Goal: Task Accomplishment & Management: Complete application form

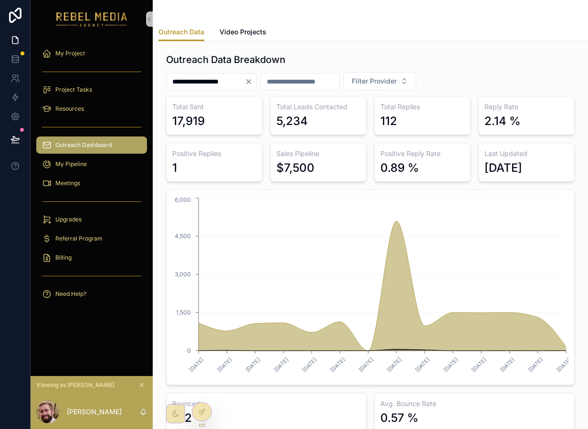
click at [436, 182] on div "Total Sent 17,919 Total Leads Contacted 5,234 Total Replies 112 Reply Rate 2.14…" at bounding box center [370, 264] width 408 height 336
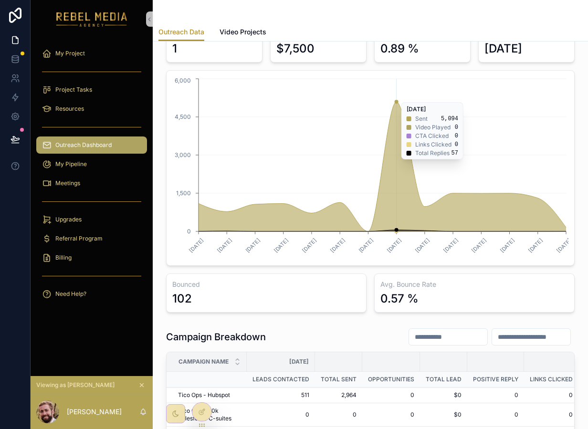
scroll to position [156, 0]
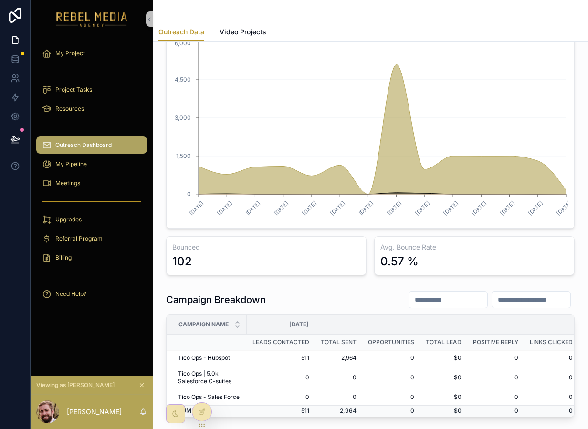
click at [143, 387] on icon "scrollable content" at bounding box center [141, 385] width 7 height 7
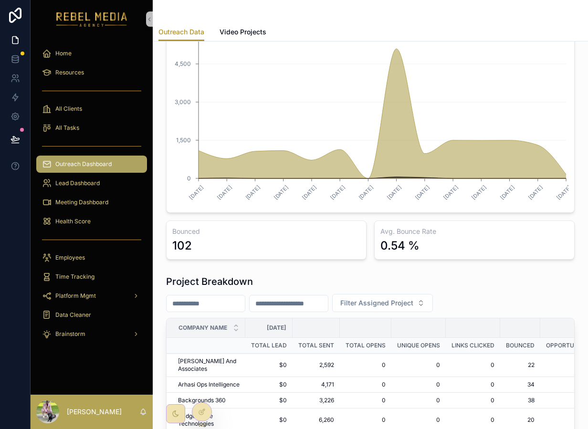
scroll to position [82, 0]
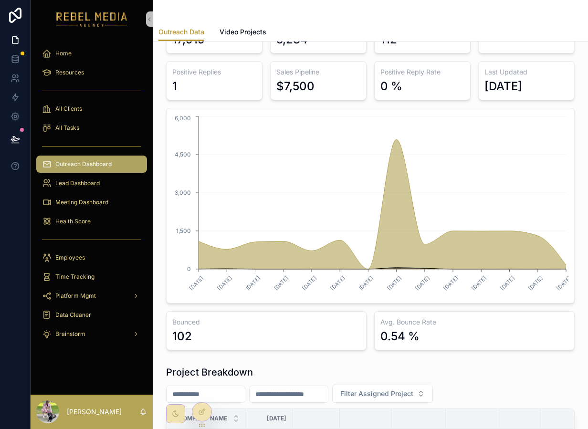
click at [111, 162] on span "Outreach Dashboard" at bounding box center [83, 164] width 56 height 8
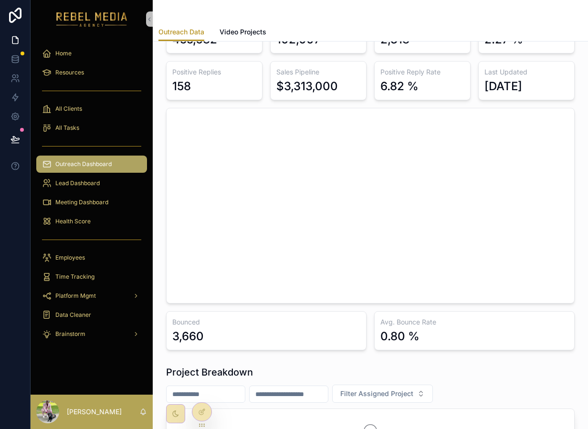
click at [111, 162] on span "Outreach Dashboard" at bounding box center [83, 164] width 56 height 8
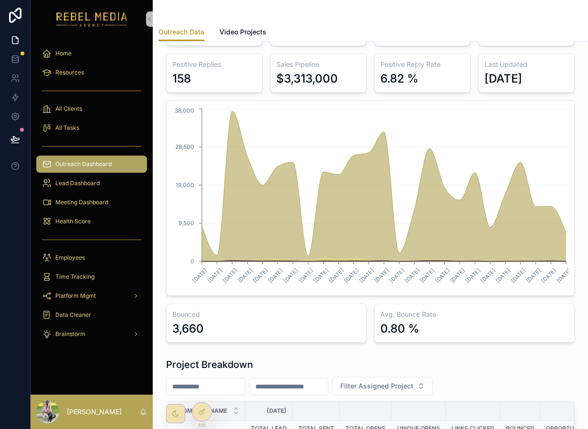
drag, startPoint x: 435, startPoint y: 331, endPoint x: 358, endPoint y: 329, distance: 76.8
click at [358, 329] on div "Total Sent 455,682 Total Leads Contacted 102,007 Total Replies 2,318 Reply Rate…" at bounding box center [370, 175] width 408 height 336
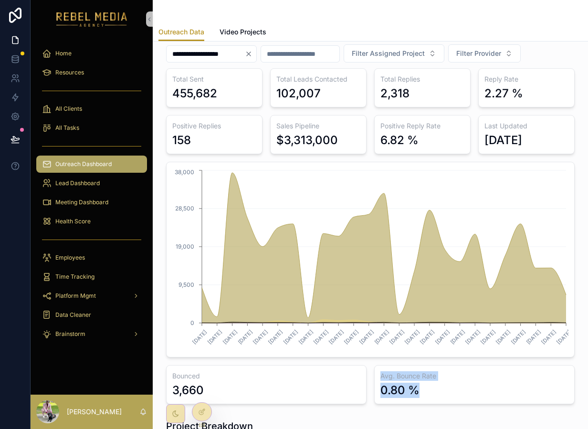
scroll to position [0, 0]
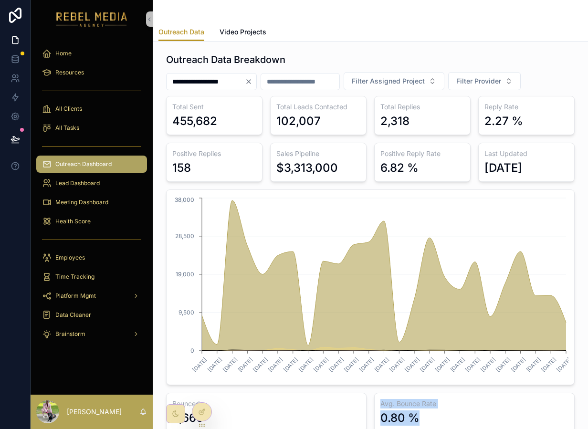
click at [252, 82] on icon "Clear" at bounding box center [249, 82] width 8 height 8
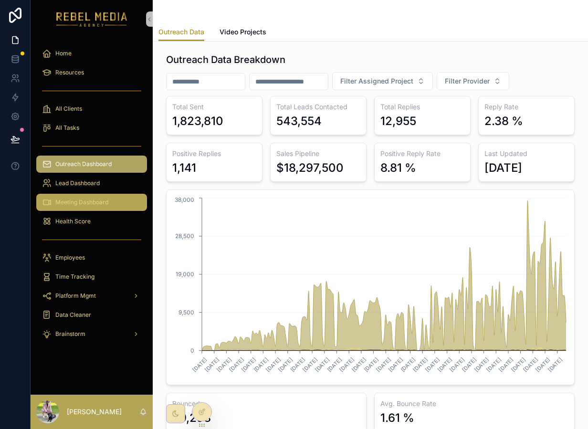
click at [100, 206] on span "Meeting Dashboard" at bounding box center [81, 202] width 53 height 8
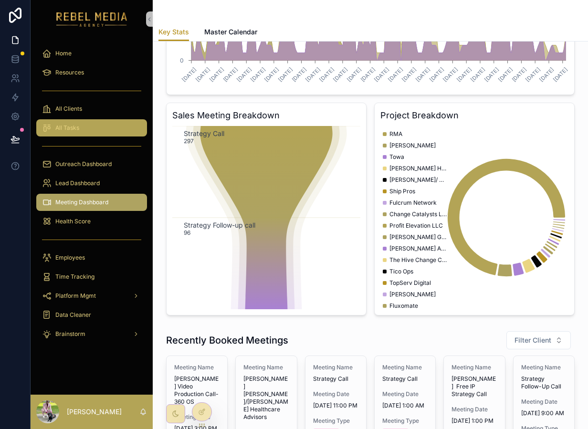
scroll to position [280, 0]
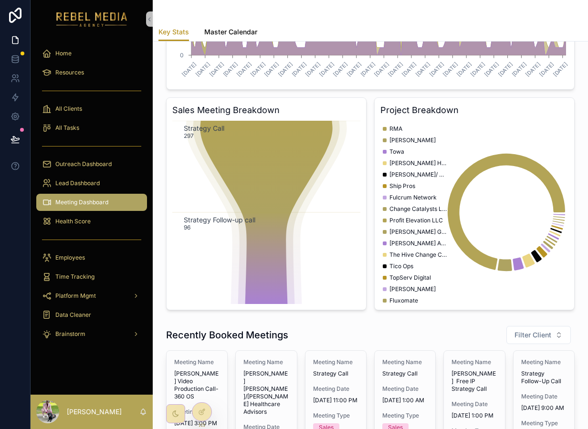
click at [228, 31] on span "Master Calendar" at bounding box center [230, 32] width 53 height 10
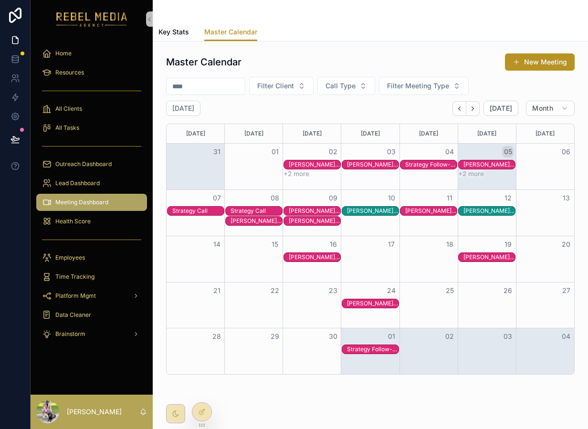
click at [314, 211] on div "John P. Sherk 360 OS Strategy Call" at bounding box center [315, 211] width 52 height 8
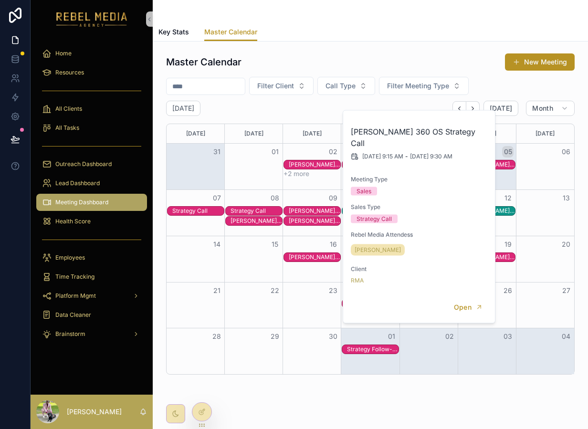
click at [301, 221] on div "William Martin Free IP Strategy Call" at bounding box center [315, 221] width 52 height 8
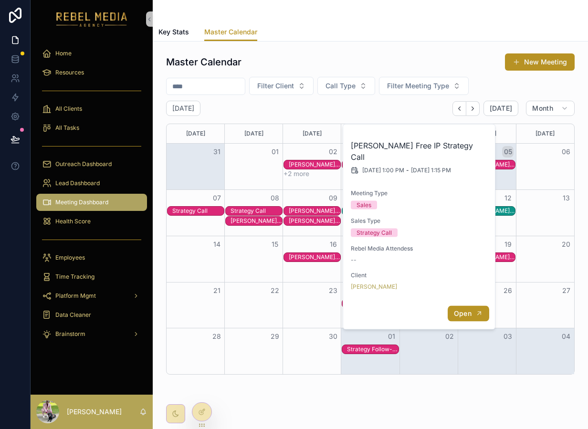
click at [468, 309] on span "Open" at bounding box center [463, 313] width 18 height 9
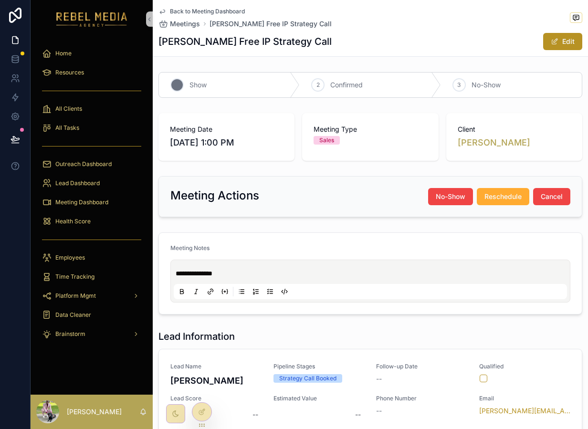
click at [226, 82] on div "1 Show" at bounding box center [229, 85] width 141 height 25
click at [95, 208] on div "Meeting Dashboard" at bounding box center [91, 202] width 99 height 15
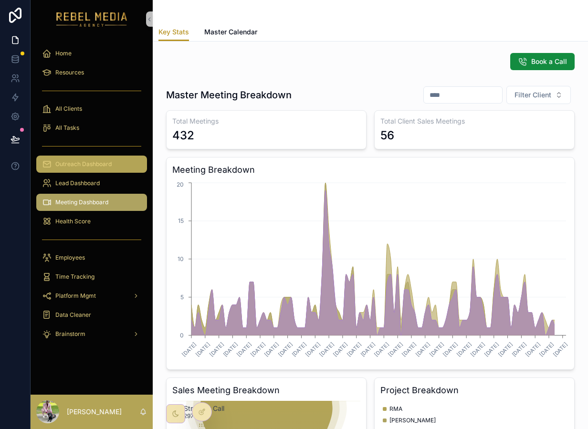
click at [89, 168] on div "Outreach Dashboard" at bounding box center [91, 163] width 99 height 15
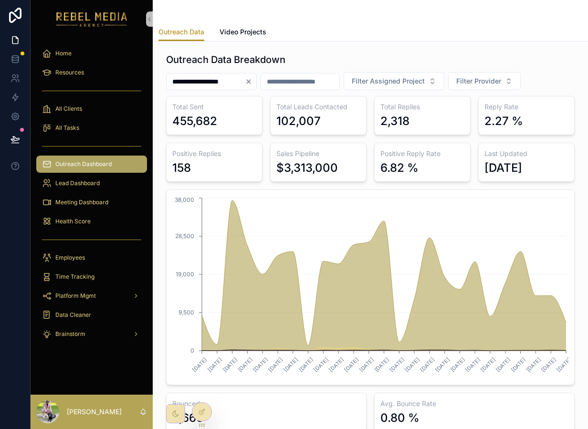
click at [75, 193] on div "Meeting Dashboard" at bounding box center [92, 202] width 122 height 19
click at [78, 206] on span "Meeting Dashboard" at bounding box center [81, 202] width 53 height 8
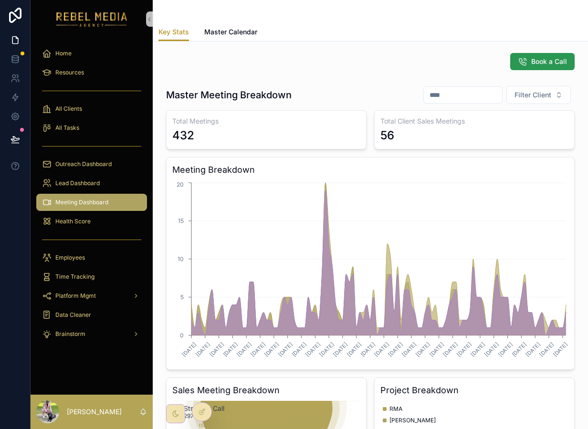
click at [559, 62] on span "Book a Call" at bounding box center [549, 62] width 36 height 10
click at [18, 77] on icon at bounding box center [15, 78] width 10 height 10
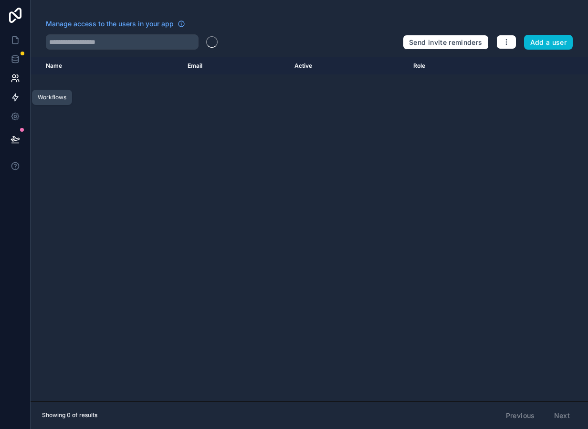
click at [18, 96] on icon at bounding box center [15, 98] width 10 height 10
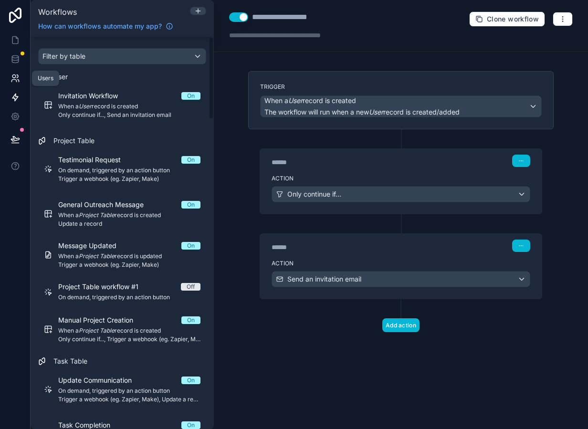
click at [19, 76] on icon at bounding box center [15, 78] width 10 height 10
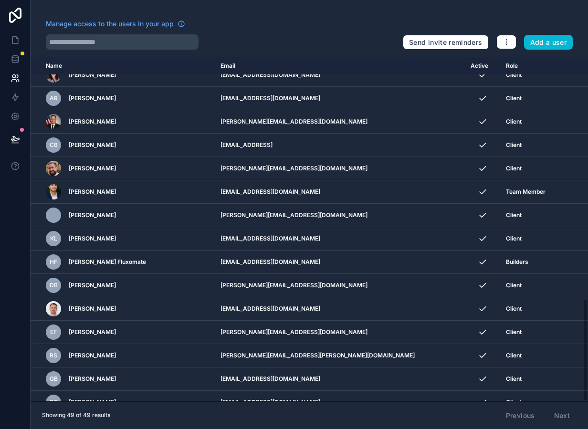
scroll to position [819, 0]
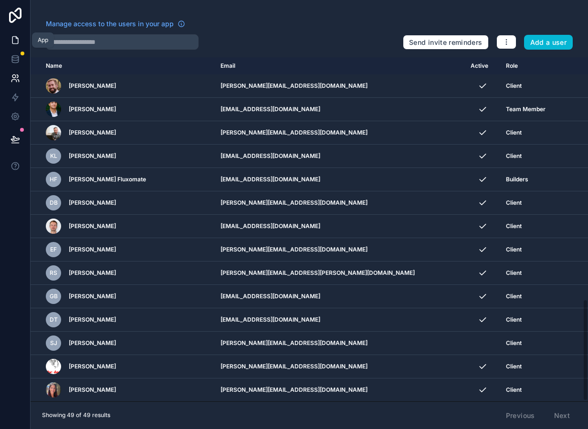
click at [13, 42] on icon at bounding box center [15, 40] width 10 height 10
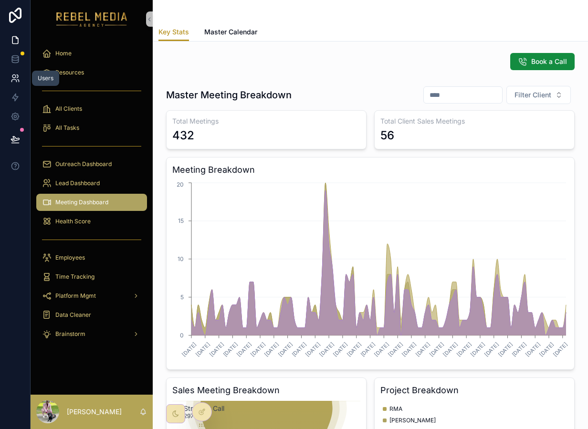
click at [21, 80] on link at bounding box center [15, 78] width 30 height 19
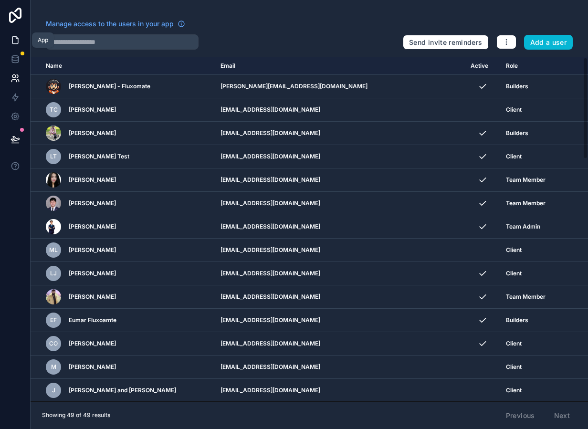
click at [16, 34] on link at bounding box center [15, 40] width 30 height 19
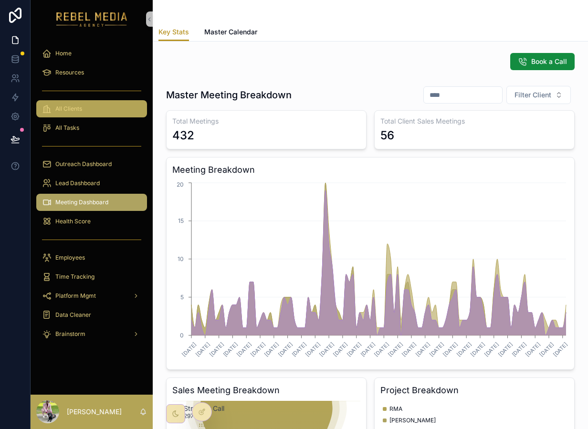
click at [84, 112] on div "All Clients" at bounding box center [91, 108] width 99 height 15
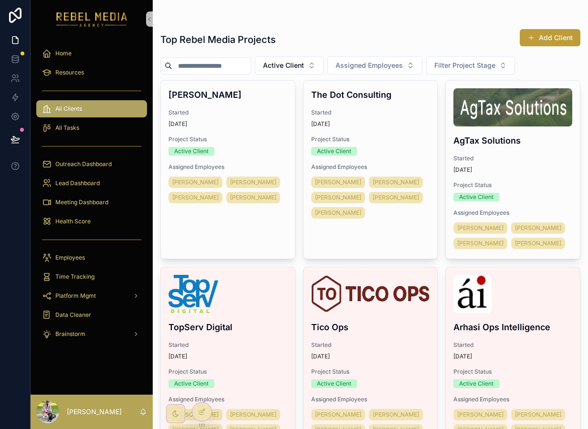
click at [557, 39] on button "Add Client" at bounding box center [549, 37] width 61 height 17
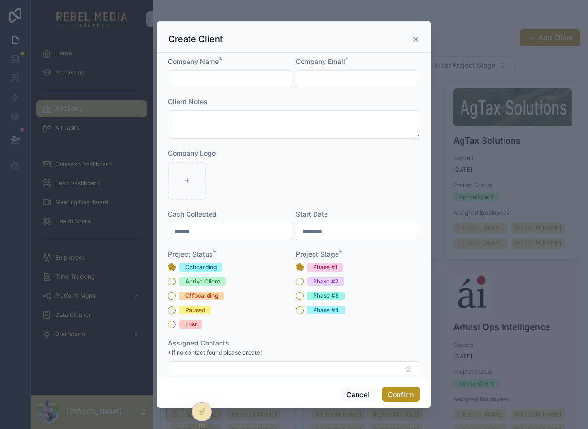
click at [236, 79] on input "scrollable content" at bounding box center [229, 78] width 123 height 13
type input "*********"
click at [367, 75] on input "scrollable content" at bounding box center [357, 78] width 123 height 13
type input "**********"
click at [209, 229] on input "******" at bounding box center [229, 231] width 123 height 13
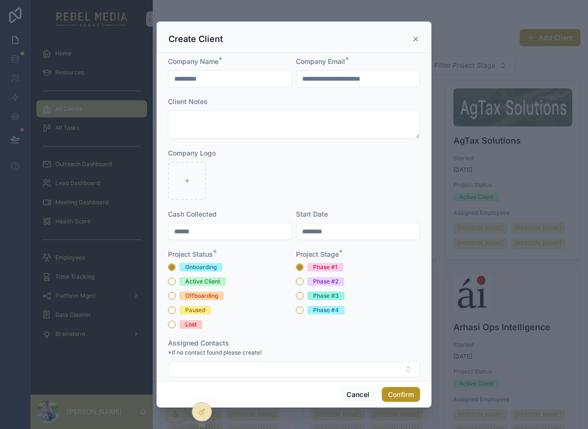
click at [209, 229] on input "******" at bounding box center [229, 231] width 123 height 13
type input "******"
click at [274, 262] on div "Project Status * Onboarding Active Client Offboarding Paused Lost" at bounding box center [230, 288] width 124 height 79
click at [330, 233] on input "********" at bounding box center [357, 231] width 123 height 13
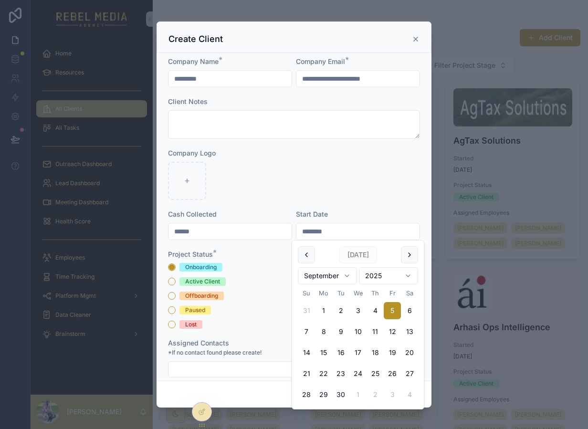
click at [241, 180] on div "scrollable content" at bounding box center [294, 181] width 252 height 38
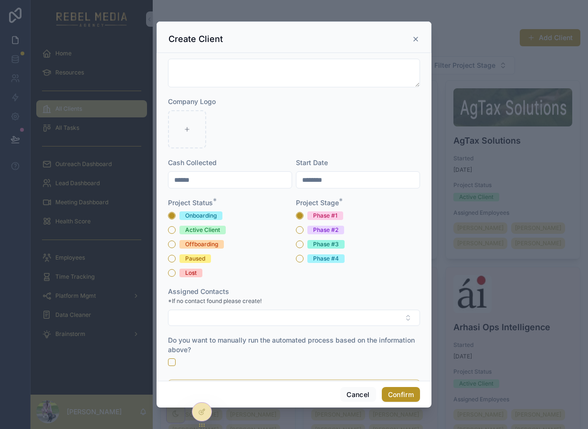
scroll to position [84, 0]
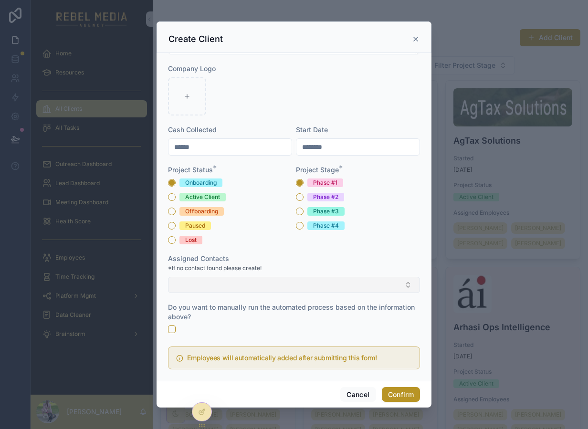
click at [240, 280] on button "Select Button" at bounding box center [294, 285] width 252 height 16
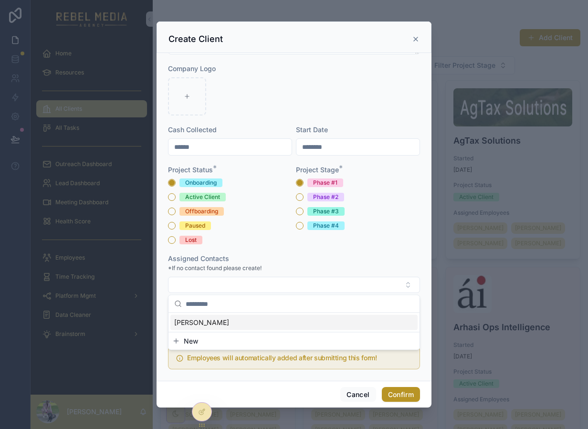
click at [232, 319] on div "John Henderson" at bounding box center [293, 322] width 247 height 15
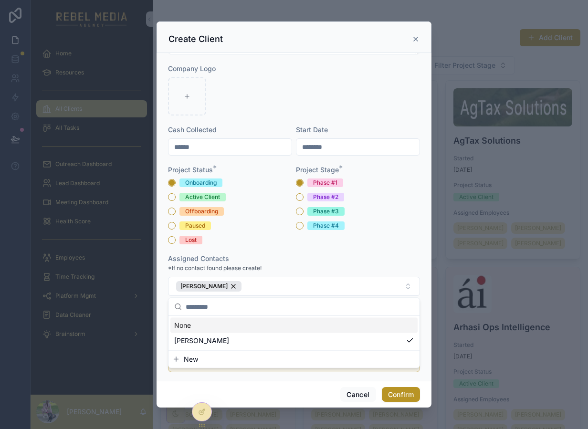
click at [258, 259] on div "Assigned Contacts" at bounding box center [294, 259] width 252 height 10
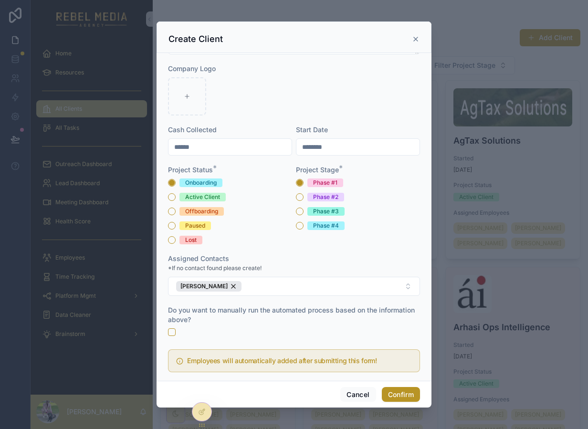
scroll to position [87, 0]
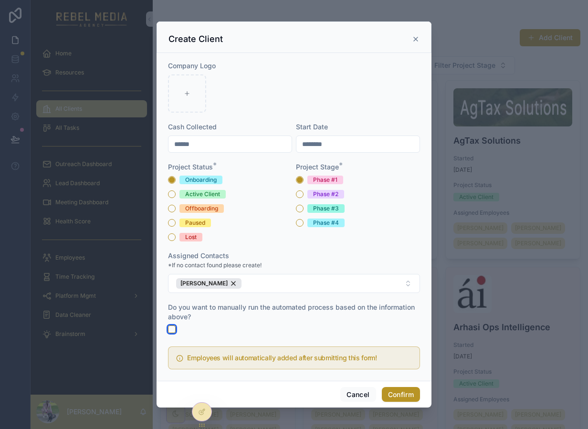
click at [169, 332] on button "scrollable content" at bounding box center [172, 329] width 8 height 8
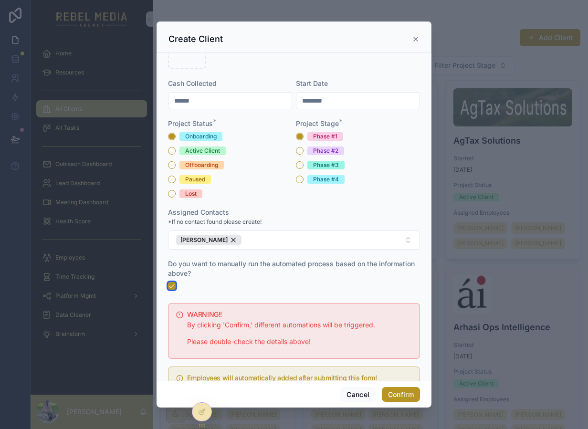
scroll to position [151, 0]
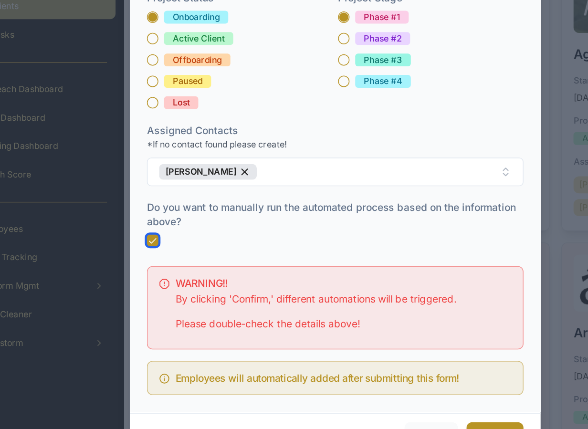
click at [175, 264] on button "scrollable content" at bounding box center [172, 265] width 8 height 8
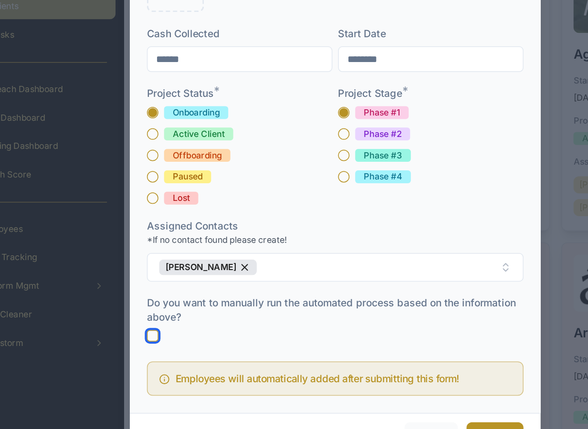
click at [173, 330] on button "scrollable content" at bounding box center [172, 329] width 8 height 8
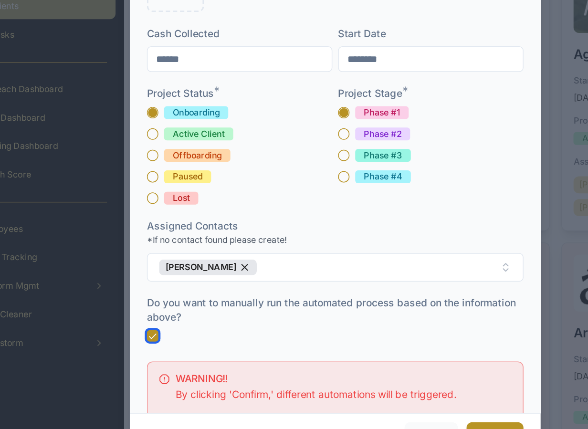
scroll to position [151, 0]
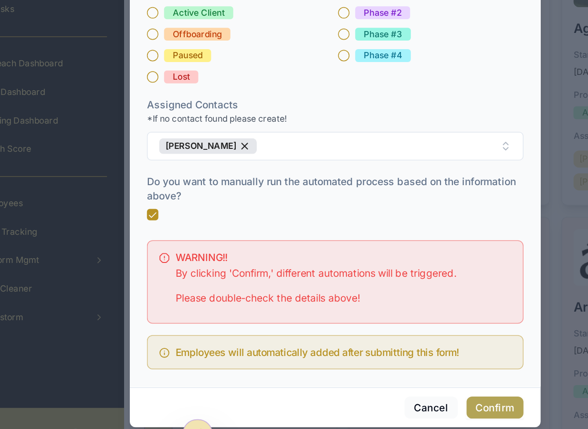
click at [403, 391] on button "Confirm" at bounding box center [401, 394] width 38 height 15
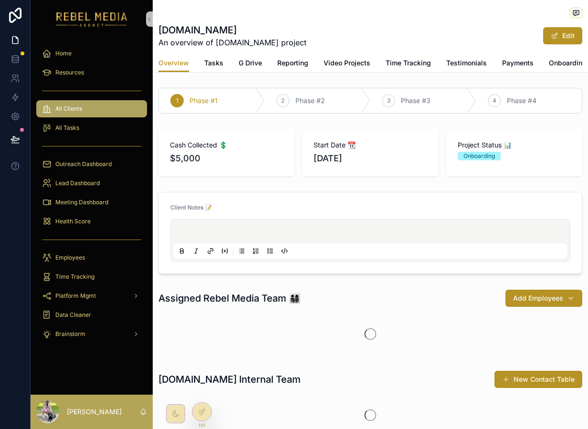
click at [216, 64] on span "Tasks" at bounding box center [213, 63] width 19 height 10
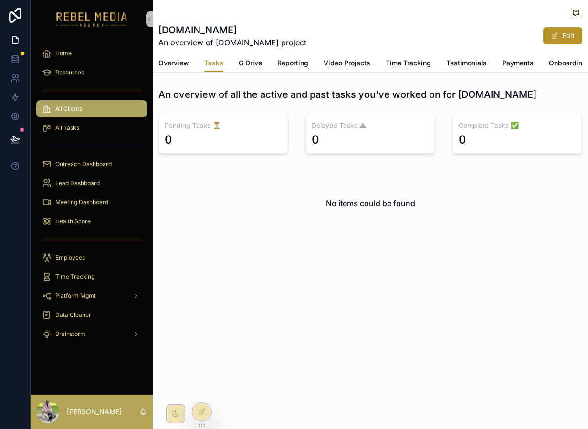
click at [250, 61] on span "G Drive" at bounding box center [250, 63] width 23 height 10
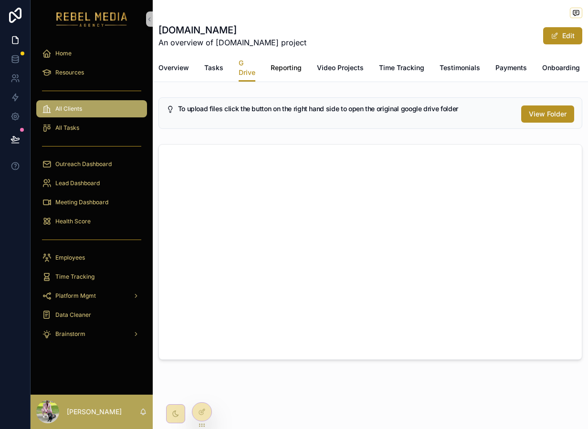
click at [295, 75] on link "Reporting" at bounding box center [285, 68] width 31 height 19
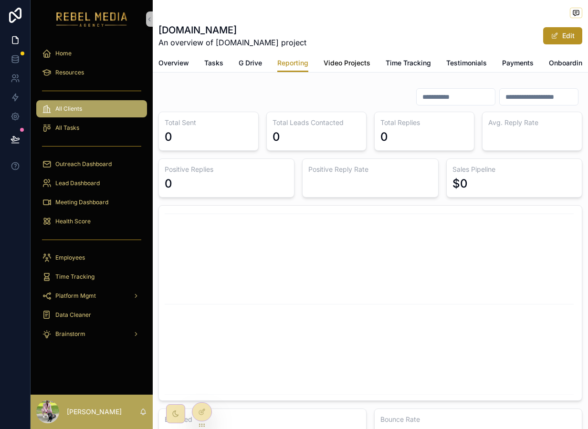
click at [354, 64] on span "Video Projects" at bounding box center [346, 63] width 47 height 10
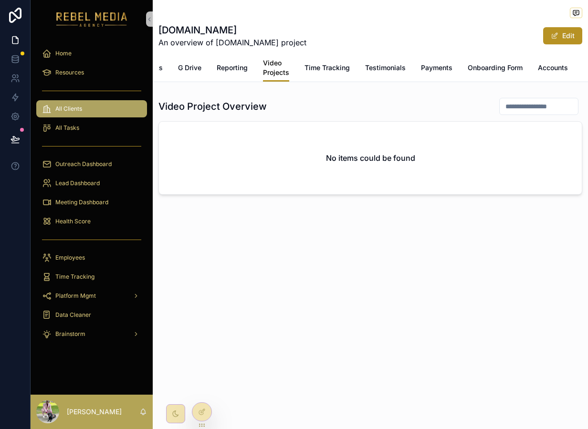
scroll to position [0, 70]
click at [493, 67] on span "Onboarding Form" at bounding box center [485, 68] width 55 height 10
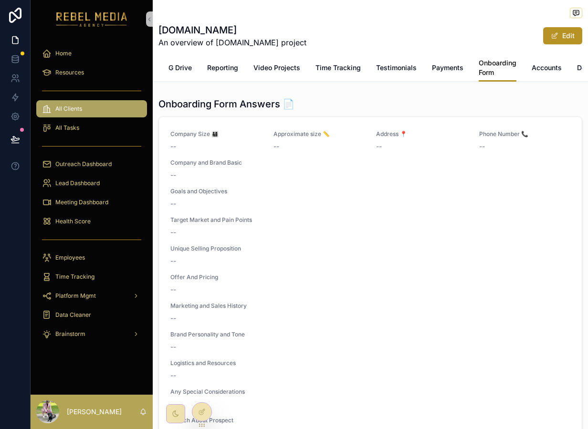
scroll to position [0, 85]
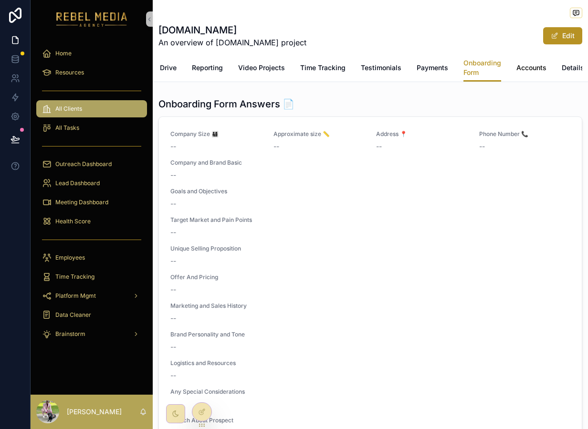
click at [523, 67] on span "Accounts" at bounding box center [531, 68] width 30 height 10
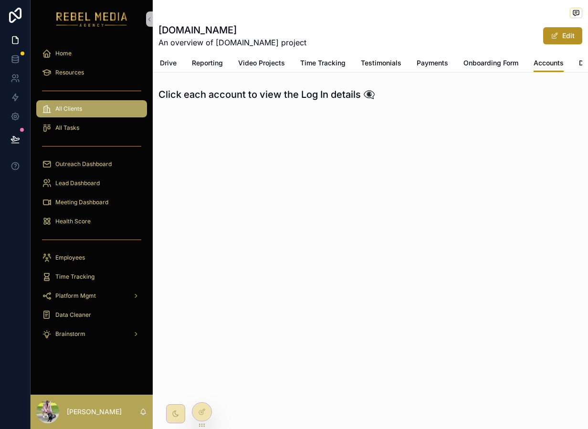
scroll to position [0, 103]
click at [570, 59] on span "Details" at bounding box center [572, 63] width 22 height 10
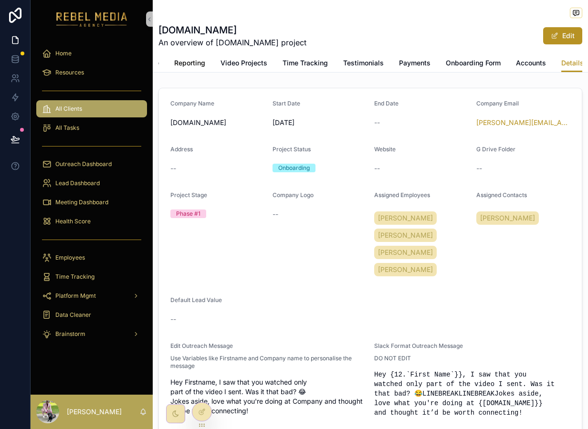
click at [182, 67] on span "Reporting" at bounding box center [189, 63] width 31 height 10
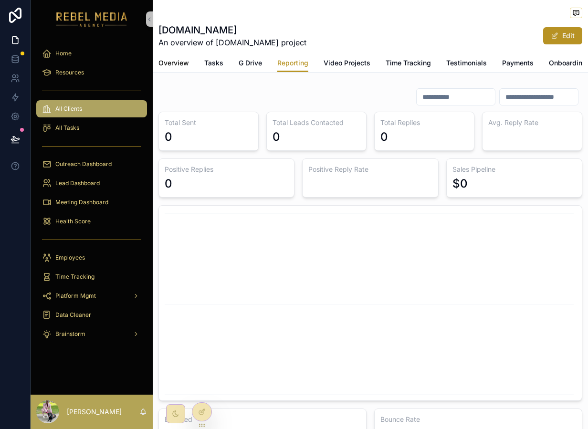
click at [173, 58] on span "Overview" at bounding box center [173, 63] width 31 height 10
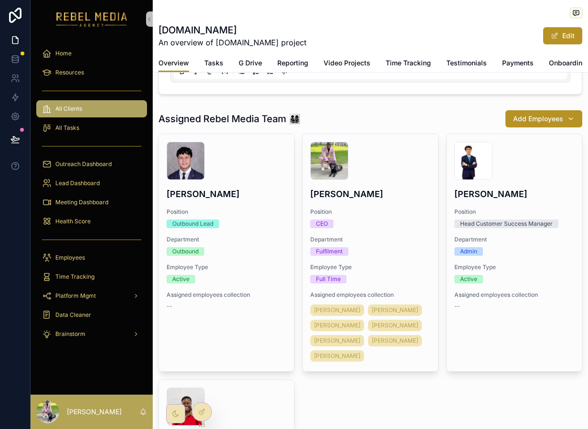
scroll to position [169, 0]
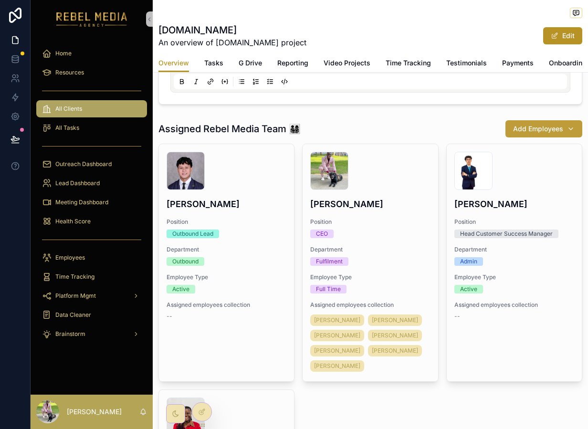
click at [543, 133] on span "Add Employees" at bounding box center [538, 129] width 50 height 10
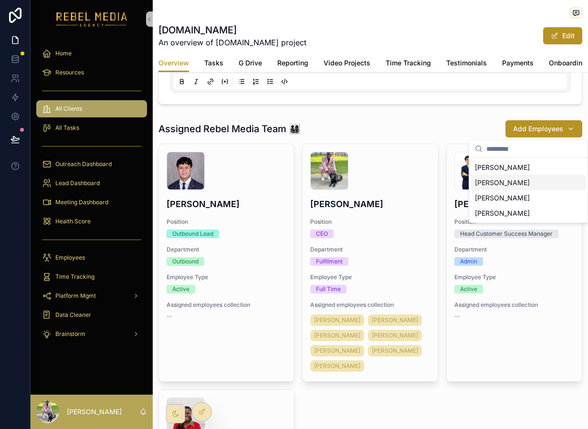
click at [493, 186] on span "Sahil Ghodasara" at bounding box center [502, 183] width 55 height 10
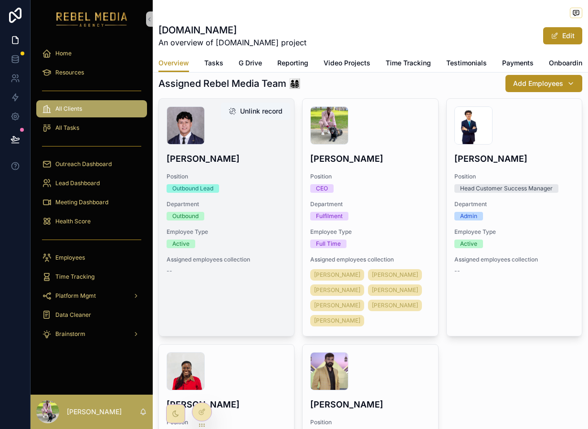
scroll to position [597, 0]
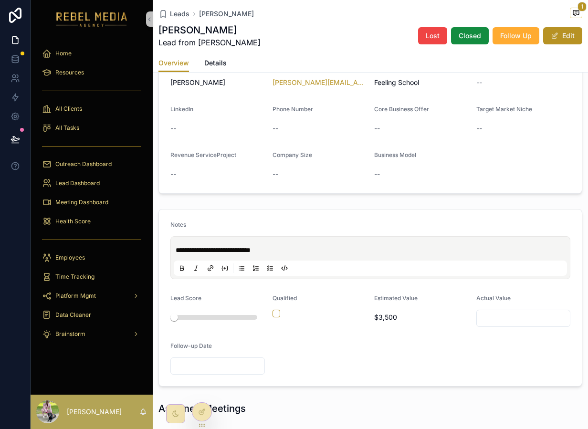
scroll to position [222, 0]
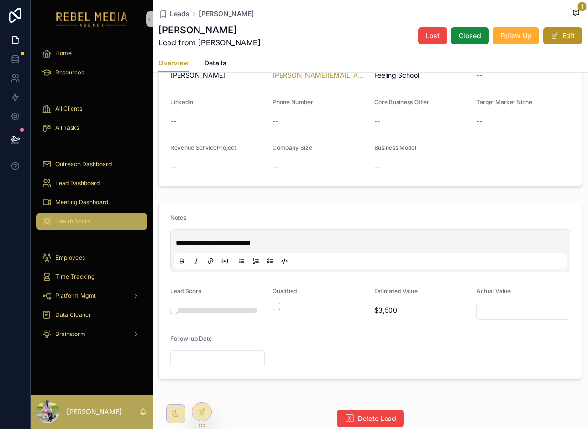
click at [98, 228] on div "Health Score" at bounding box center [91, 221] width 99 height 15
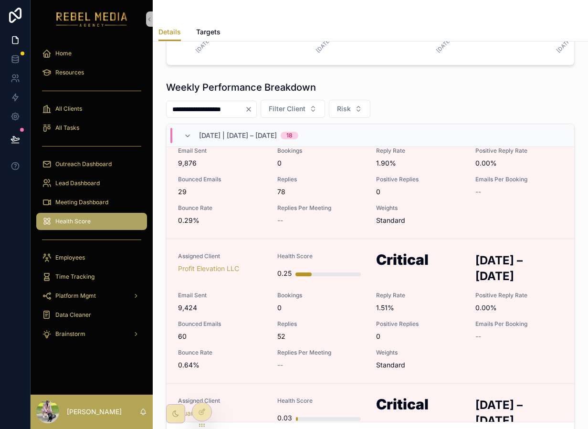
scroll to position [343, 0]
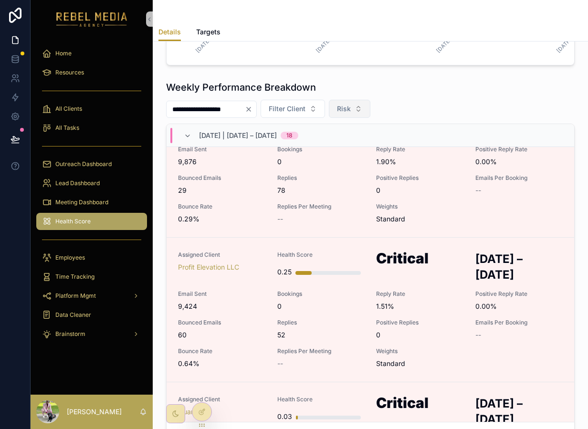
click at [351, 106] on span "Risk" at bounding box center [344, 109] width 14 height 10
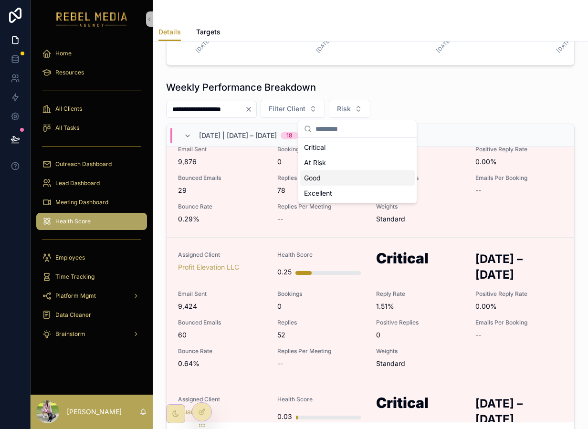
click at [342, 172] on div "Good" at bounding box center [357, 177] width 114 height 15
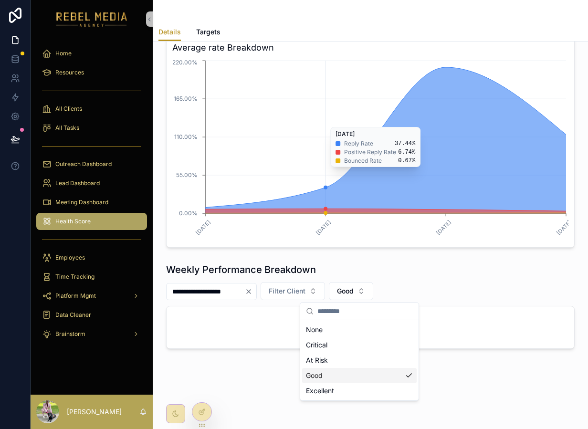
scroll to position [183, 0]
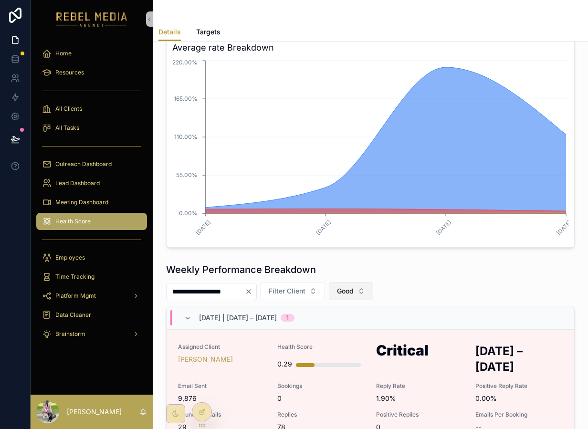
click at [350, 288] on span "Good" at bounding box center [345, 291] width 17 height 10
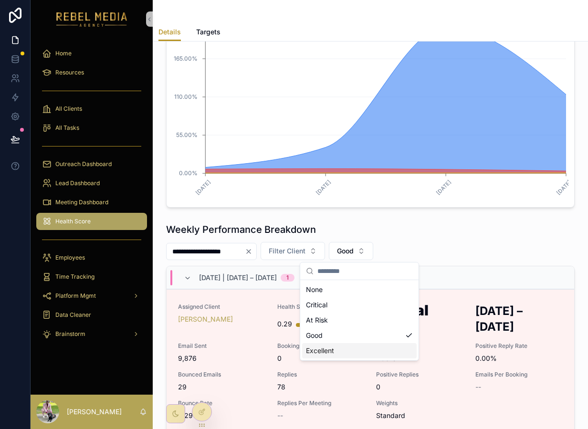
click at [333, 353] on div "Excellent" at bounding box center [359, 350] width 114 height 15
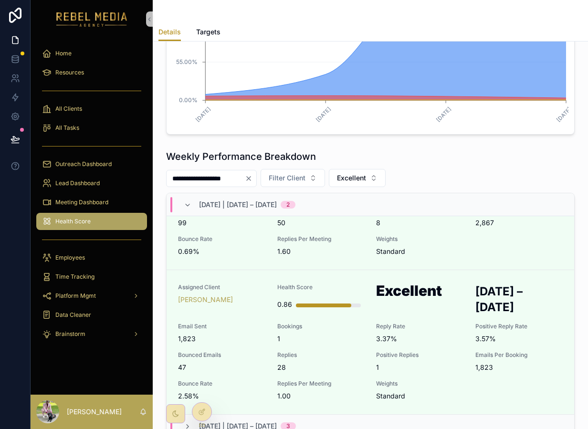
scroll to position [92, 0]
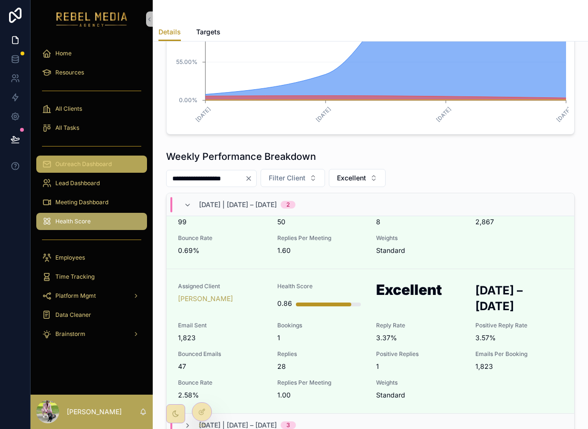
click at [54, 163] on div "Outreach Dashboard" at bounding box center [91, 163] width 99 height 15
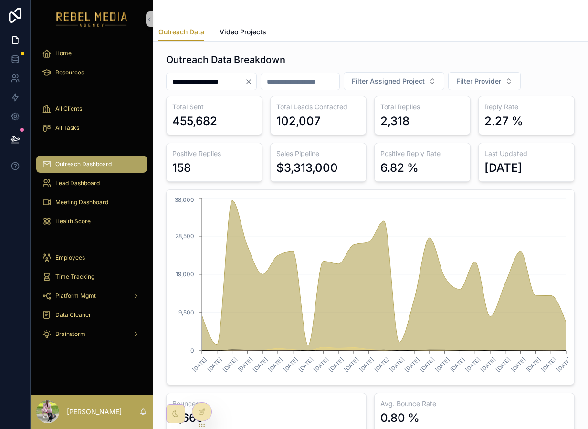
click at [252, 84] on icon "Clear" at bounding box center [249, 82] width 8 height 8
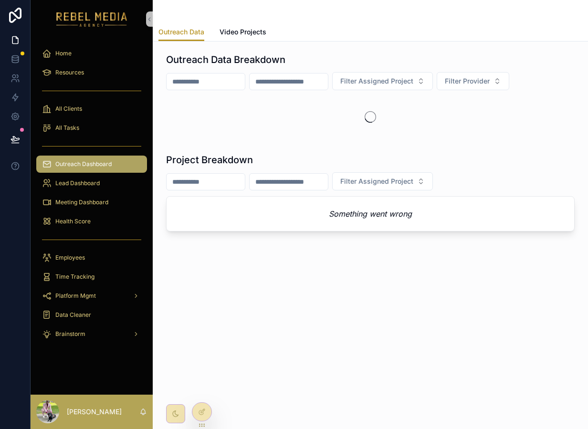
click at [394, 231] on div "Something went wrong" at bounding box center [370, 213] width 408 height 35
click at [389, 221] on div "Something went wrong" at bounding box center [369, 214] width 407 height 34
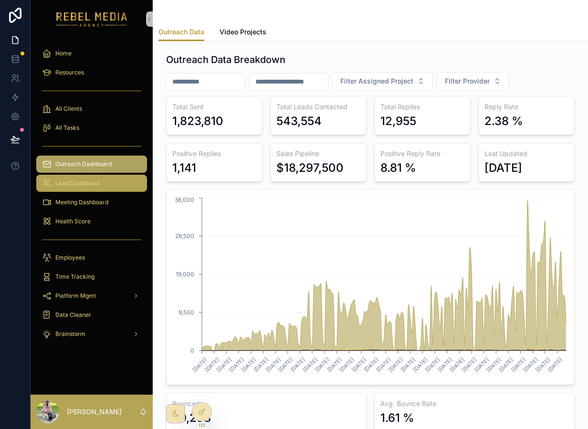
click at [82, 184] on span "Lead Dashboard" at bounding box center [77, 183] width 44 height 8
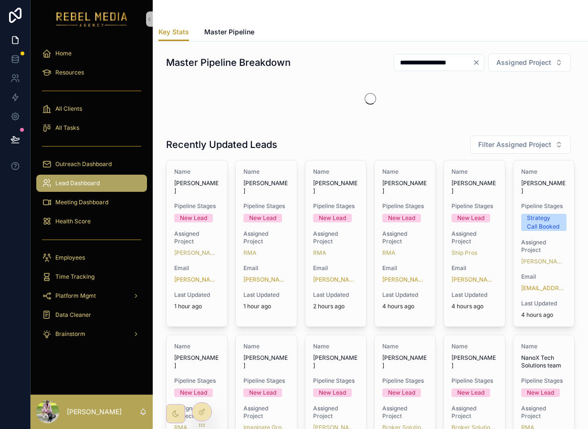
click at [239, 99] on div "scrollable content" at bounding box center [370, 99] width 408 height 42
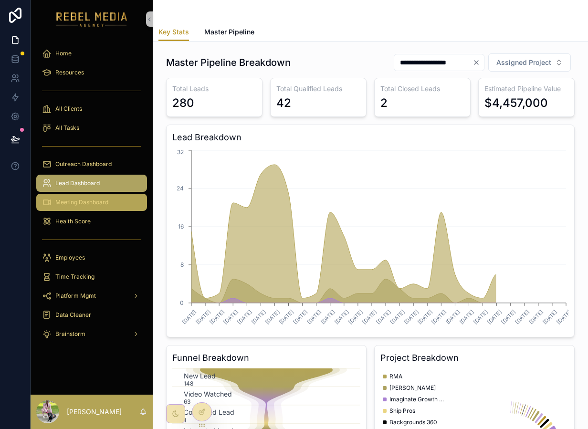
click at [100, 201] on span "Meeting Dashboard" at bounding box center [81, 202] width 53 height 8
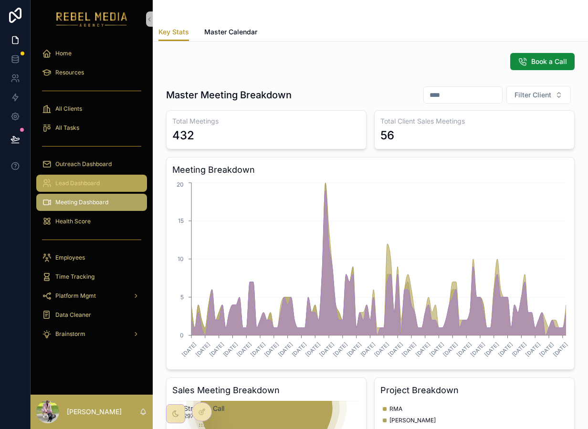
click at [92, 188] on div "Lead Dashboard" at bounding box center [91, 183] width 99 height 15
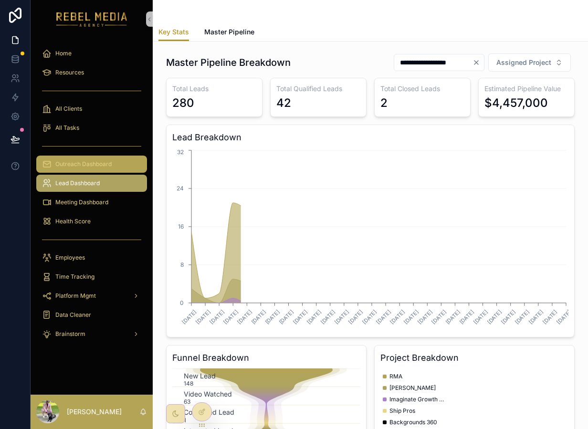
click at [92, 172] on link "Outreach Dashboard" at bounding box center [91, 164] width 111 height 17
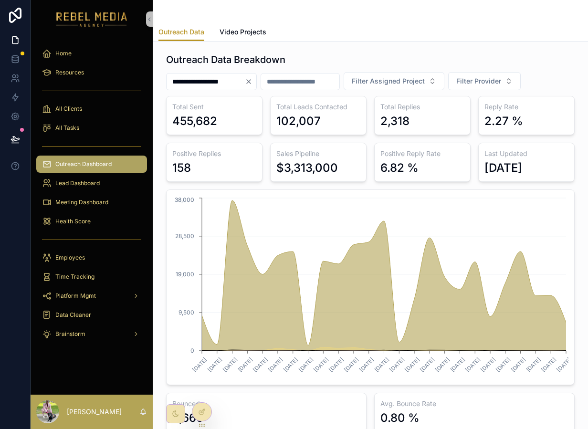
click at [252, 84] on icon "Clear" at bounding box center [249, 82] width 8 height 8
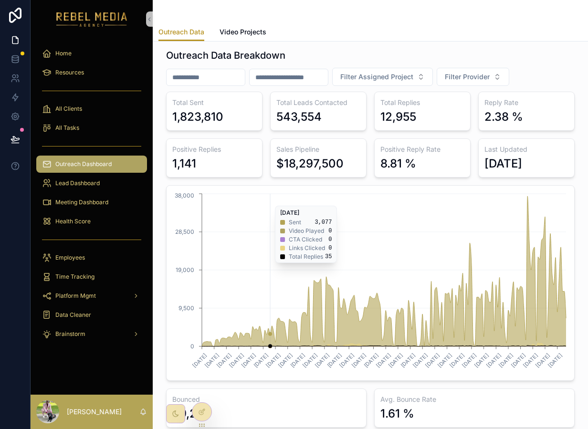
scroll to position [6, 0]
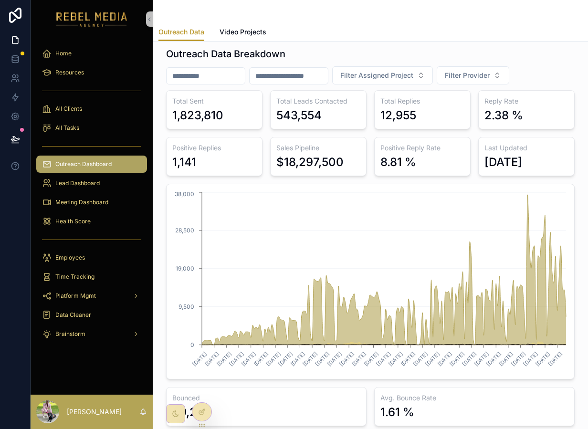
click at [291, 163] on div "$18,297,500" at bounding box center [309, 162] width 67 height 15
click at [309, 106] on div "Total Leads Contacted 543,554" at bounding box center [318, 109] width 96 height 39
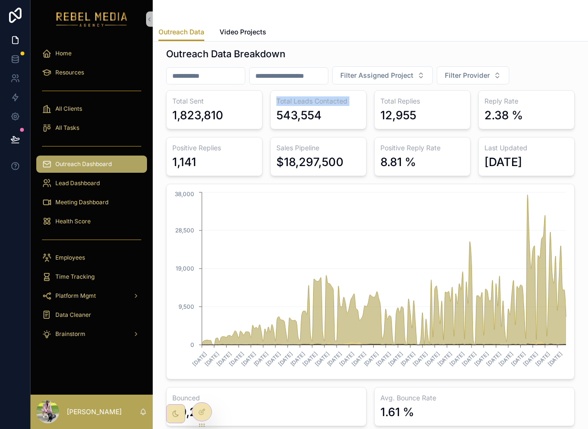
click at [309, 106] on div "Total Leads Contacted 543,554" at bounding box center [318, 109] width 96 height 39
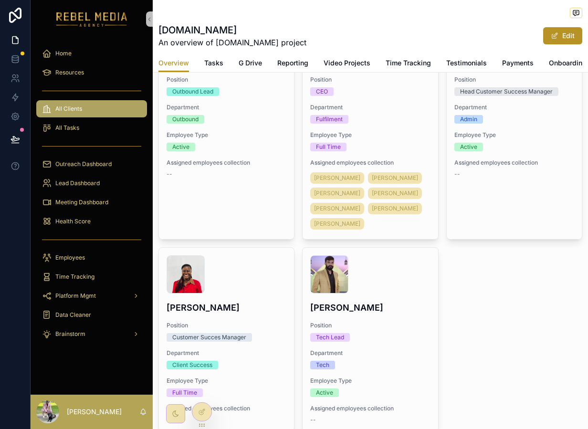
scroll to position [597, 0]
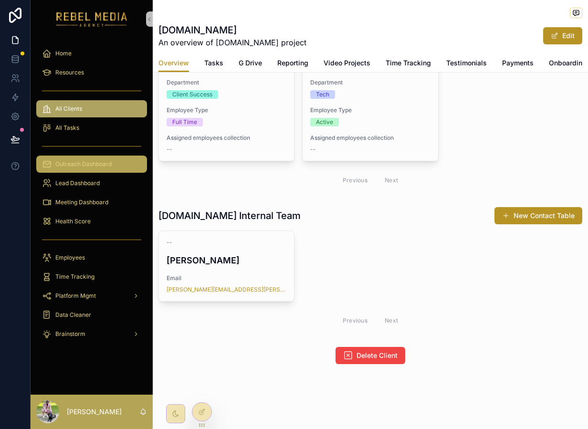
click at [85, 158] on div "Outreach Dashboard" at bounding box center [91, 163] width 99 height 15
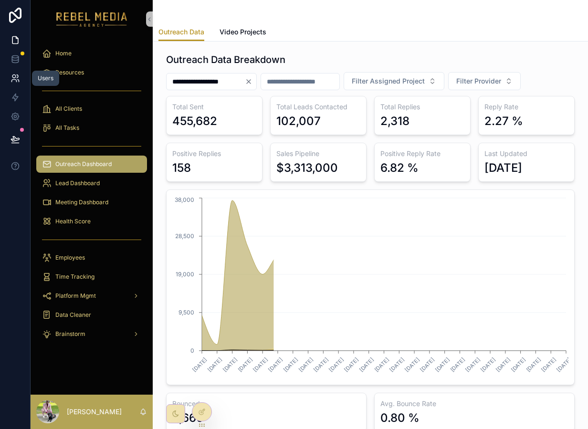
click at [19, 76] on icon at bounding box center [15, 78] width 10 height 10
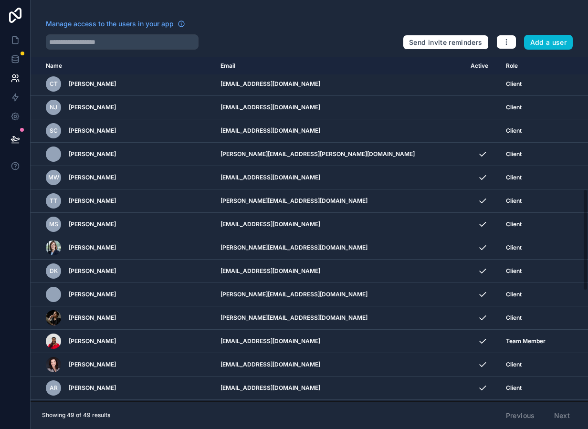
scroll to position [819, 0]
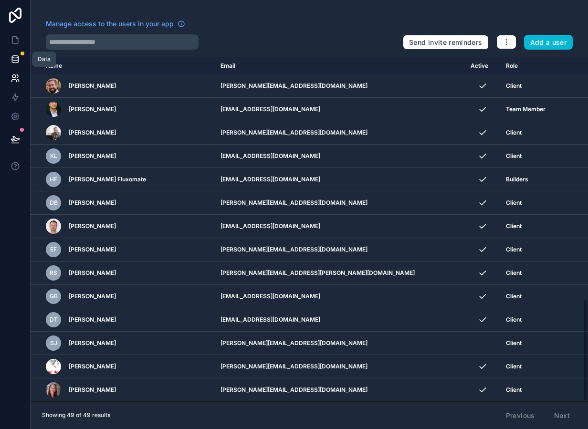
click at [16, 66] on link at bounding box center [15, 59] width 30 height 19
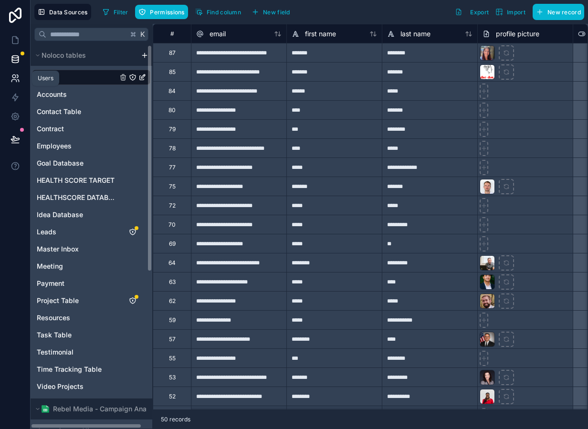
click at [16, 81] on icon at bounding box center [13, 81] width 5 height 2
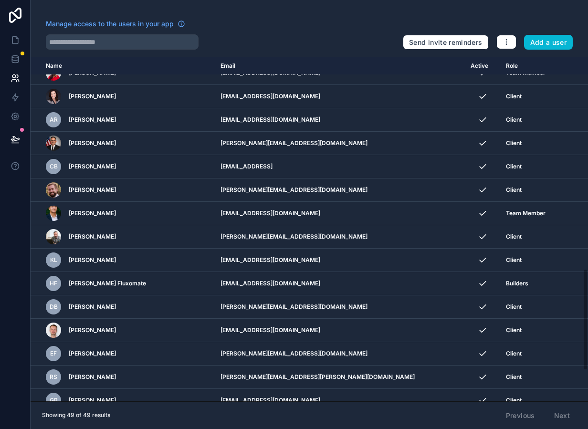
scroll to position [819, 0]
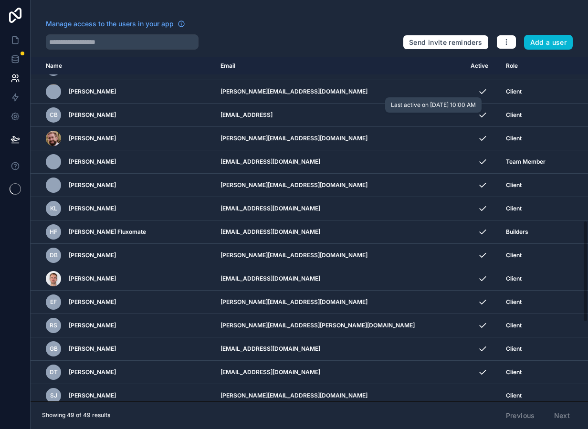
scroll to position [819, 0]
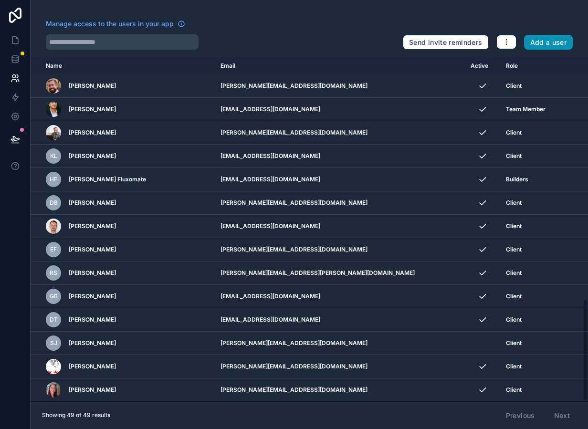
click at [550, 42] on button "Add a user" at bounding box center [548, 42] width 49 height 15
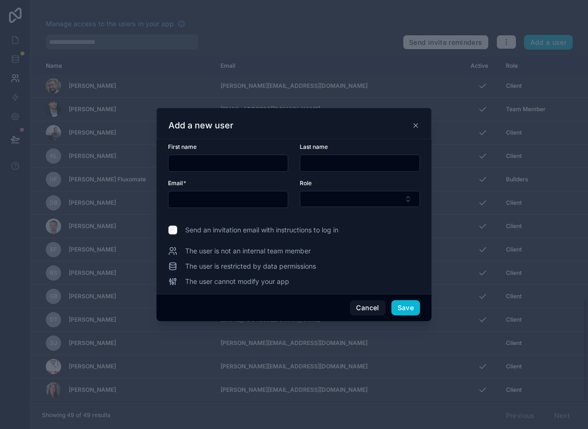
click at [218, 166] on input "text" at bounding box center [227, 162] width 119 height 13
type input "****"
click at [376, 162] on input "text" at bounding box center [359, 162] width 119 height 13
type input "*********"
click at [270, 198] on input "text" at bounding box center [227, 199] width 119 height 13
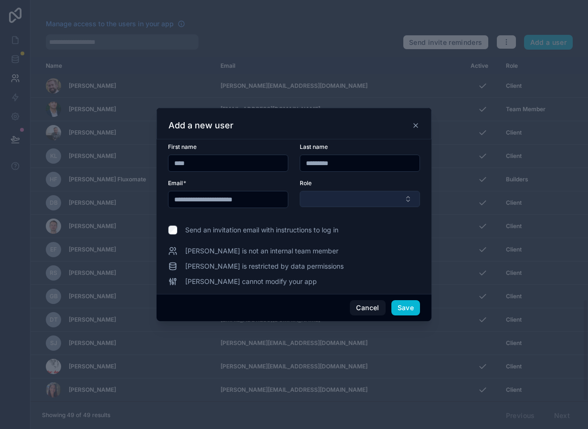
type input "**********"
click at [379, 191] on button "Select Button" at bounding box center [360, 199] width 120 height 16
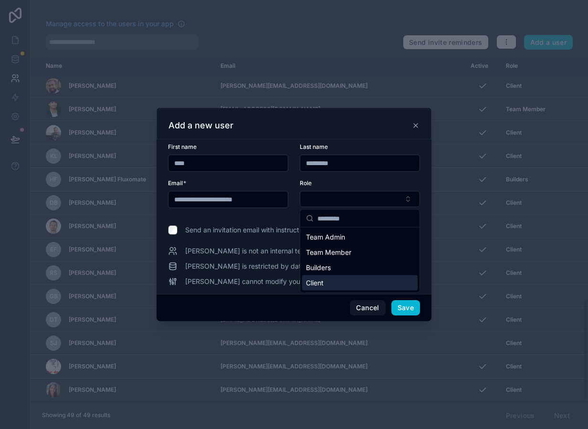
click at [341, 282] on div "Client" at bounding box center [359, 282] width 115 height 15
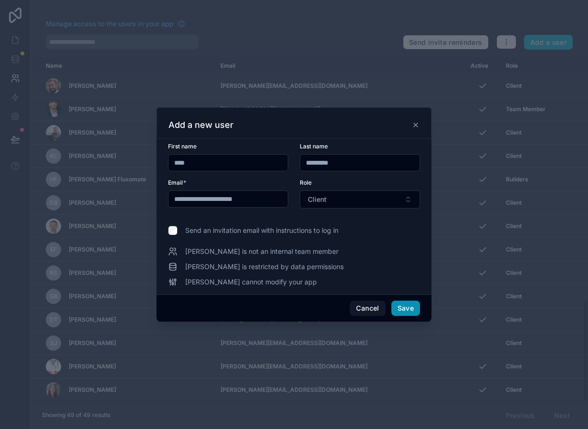
click at [407, 311] on button "Save" at bounding box center [405, 308] width 29 height 15
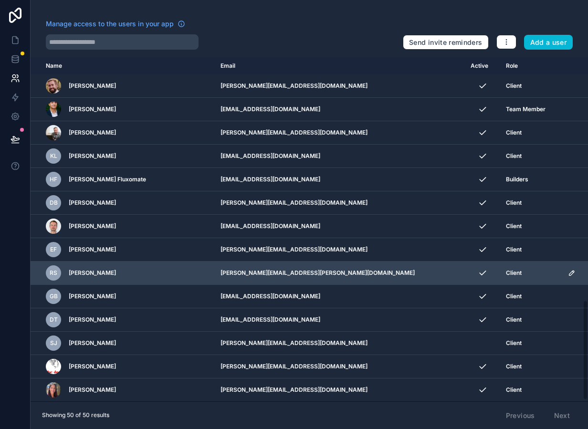
scroll to position [842, 0]
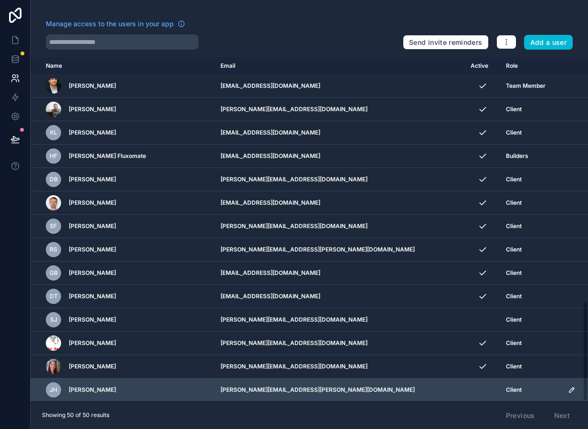
click at [568, 387] on icon "scrollable content" at bounding box center [572, 390] width 8 height 8
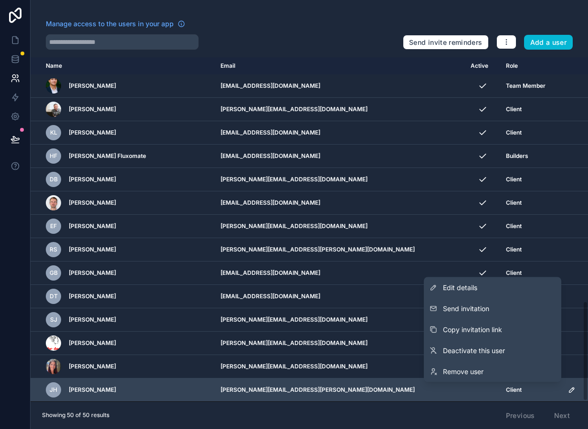
click at [568, 386] on icon "scrollable content" at bounding box center [572, 390] width 8 height 8
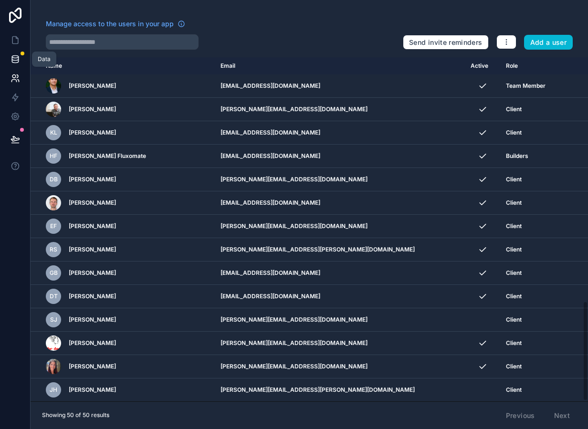
click at [13, 55] on icon at bounding box center [15, 59] width 10 height 10
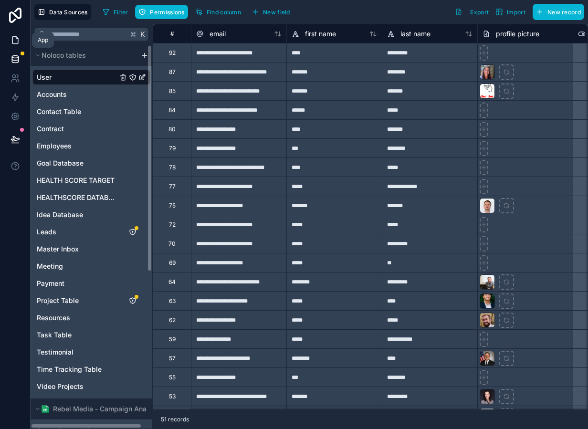
click at [18, 35] on icon at bounding box center [15, 40] width 10 height 10
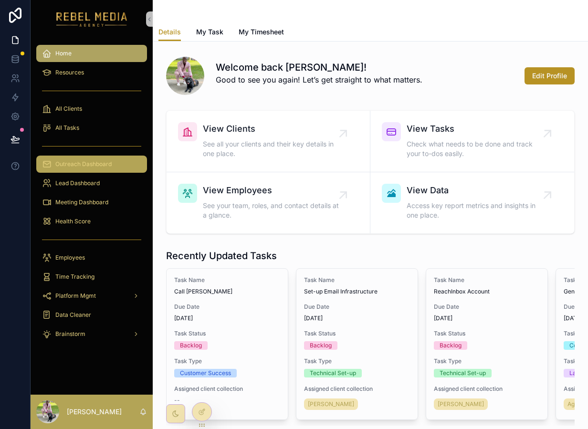
click at [85, 160] on span "Outreach Dashboard" at bounding box center [83, 164] width 56 height 8
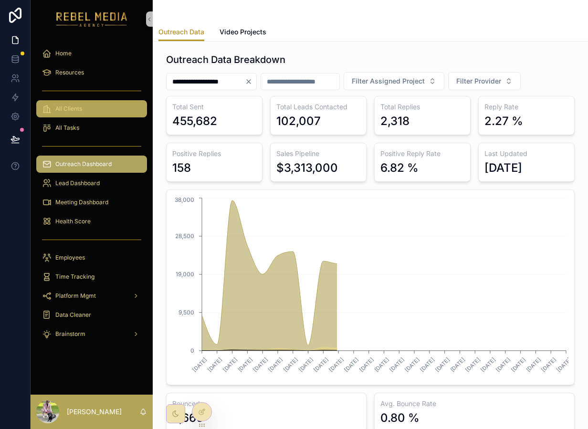
click at [95, 115] on div "All Clients" at bounding box center [91, 108] width 99 height 15
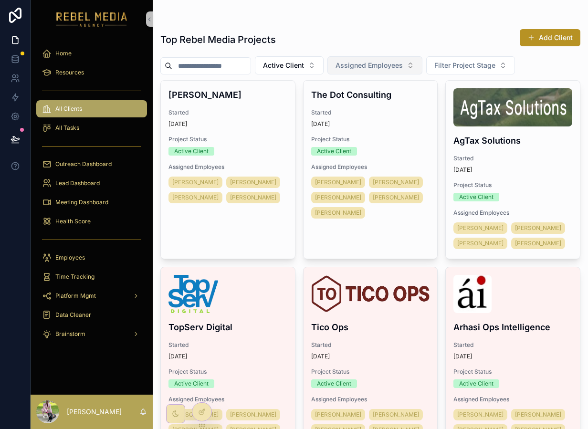
click at [365, 62] on span "Assigned Employees" at bounding box center [368, 66] width 67 height 10
click at [304, 66] on span "Active Client" at bounding box center [283, 66] width 41 height 10
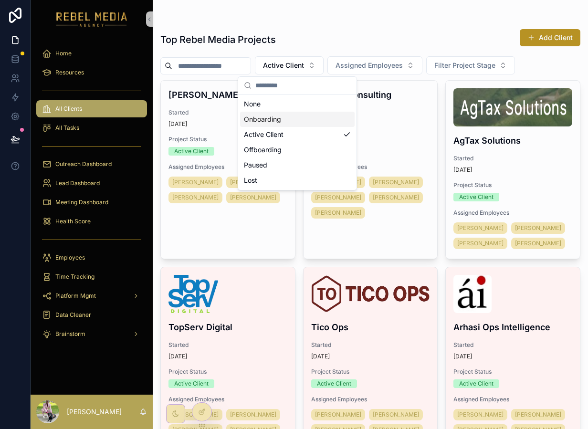
click at [293, 123] on div "Onboarding" at bounding box center [297, 119] width 114 height 15
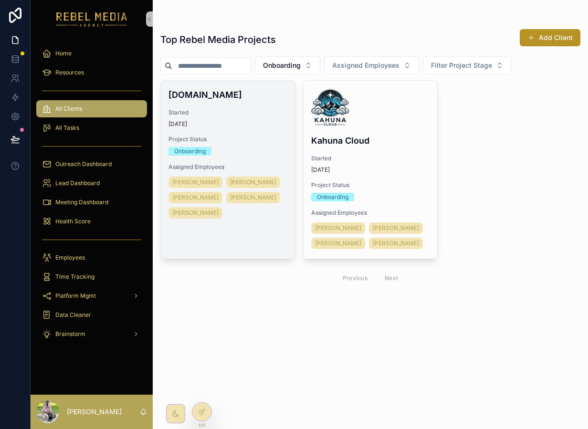
click at [233, 103] on div "Morphe.io Started Today Project Status Onboarding Assigned Employees Mico Ferna…" at bounding box center [228, 154] width 134 height 147
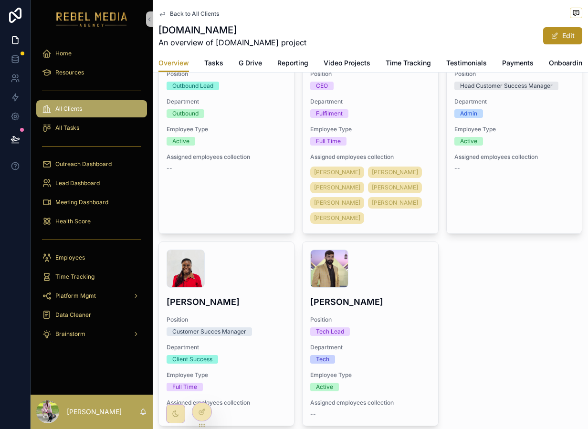
scroll to position [597, 0]
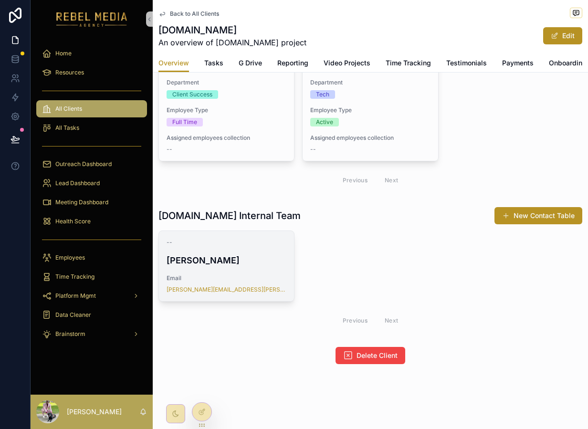
click at [256, 243] on div "--" at bounding box center [226, 243] width 120 height 8
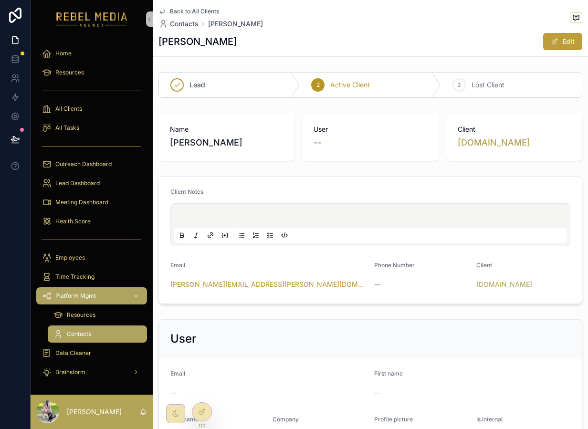
click at [563, 42] on button "Edit" at bounding box center [562, 41] width 39 height 17
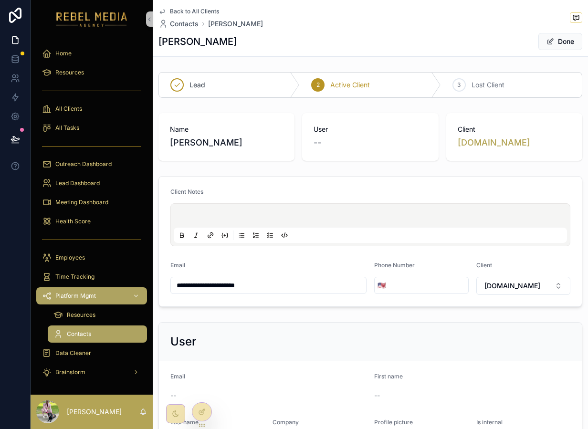
click at [321, 291] on input "**********" at bounding box center [268, 285] width 195 height 13
click at [504, 291] on button "Morphe.io" at bounding box center [523, 286] width 94 height 18
click at [320, 353] on div "User" at bounding box center [370, 341] width 423 height 39
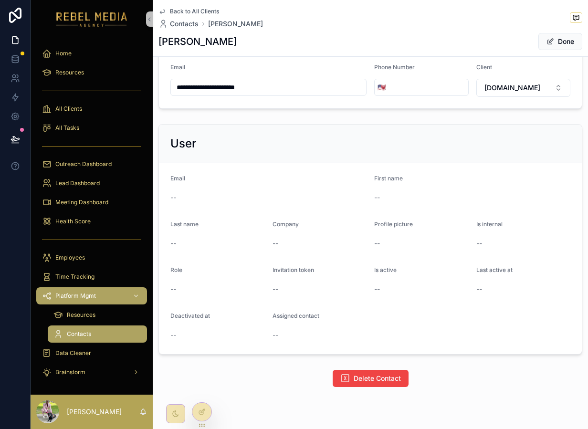
scroll to position [221, 0]
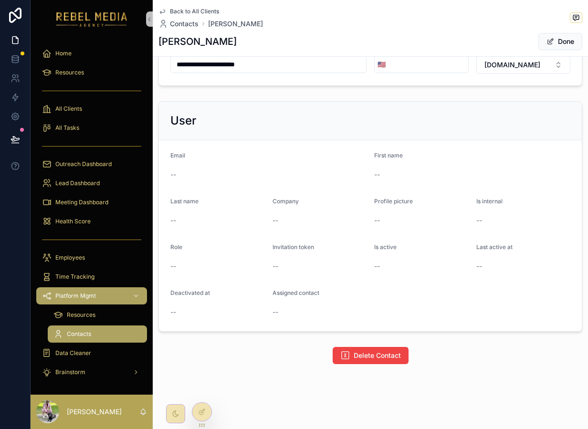
click at [187, 190] on form "Email -- First name -- Last name -- Company -- Profile picture -- Is internal -…" at bounding box center [370, 235] width 423 height 191
click at [415, 244] on div "Is active" at bounding box center [421, 248] width 94 height 11
click at [559, 36] on button "Done" at bounding box center [560, 41] width 44 height 17
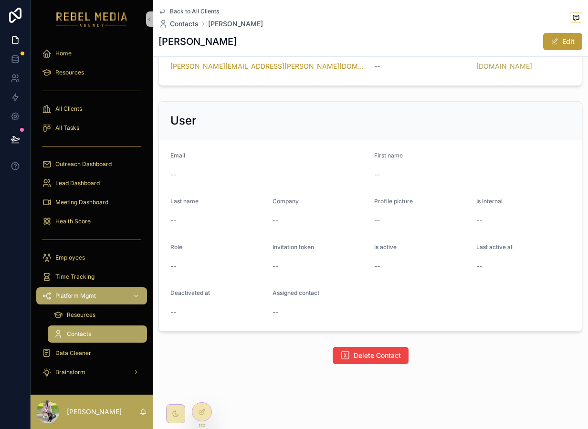
scroll to position [218, 0]
click at [203, 189] on form "Email -- First name -- Last name -- Company -- Profile picture -- Is internal -…" at bounding box center [370, 235] width 423 height 191
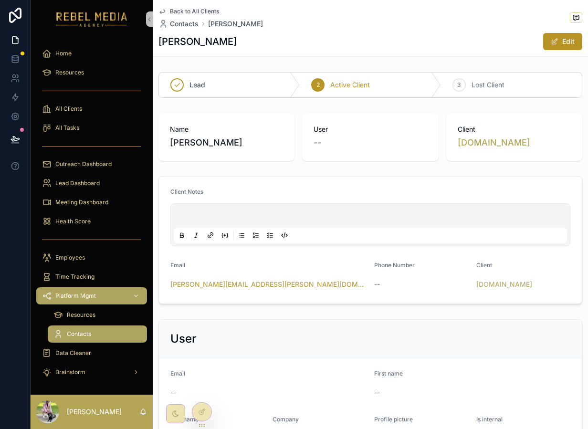
click at [197, 11] on span "Back to All Clients" at bounding box center [194, 12] width 49 height 8
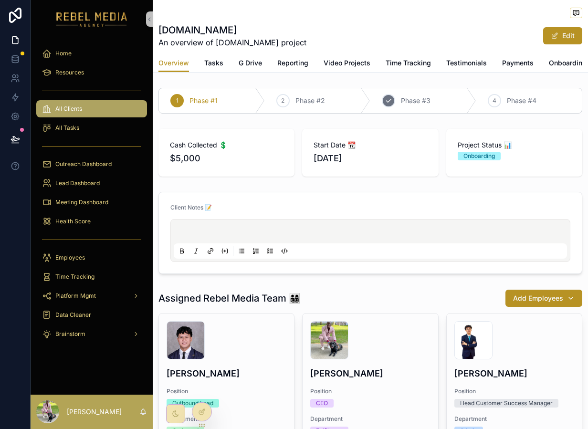
scroll to position [597, 0]
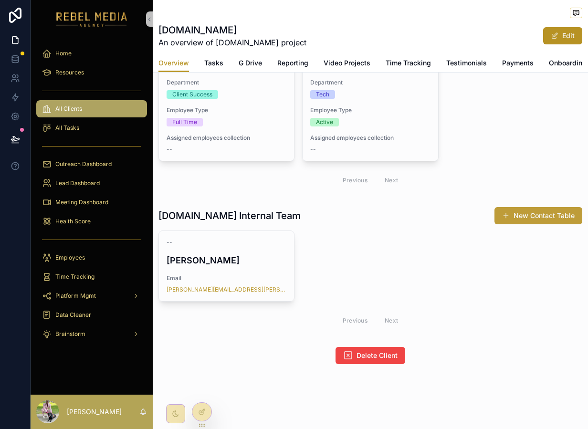
click at [531, 218] on button "New Contact Table" at bounding box center [538, 215] width 88 height 17
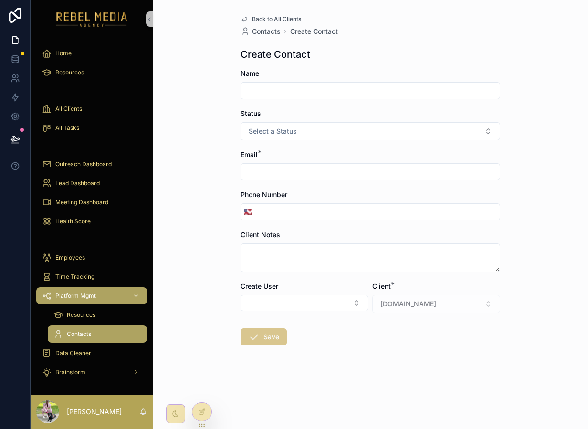
click at [282, 81] on div "Name" at bounding box center [369, 84] width 259 height 31
click at [282, 92] on input "scrollable content" at bounding box center [370, 90] width 259 height 13
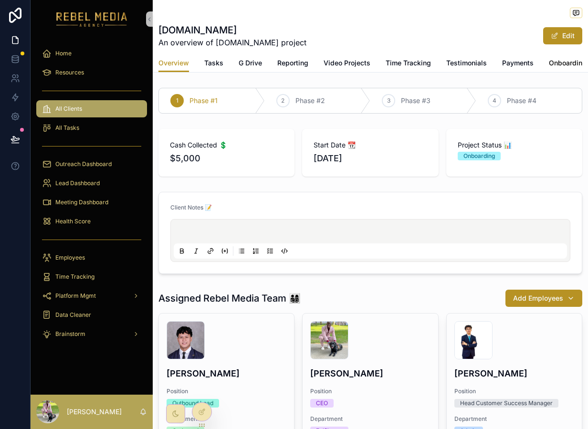
scroll to position [0, 103]
click at [551, 61] on div "Overview Tasks G Drive Reporting Video Projects Time Tracking Testimonials Paym…" at bounding box center [370, 63] width 424 height 18
click at [566, 63] on span "Details" at bounding box center [572, 63] width 22 height 10
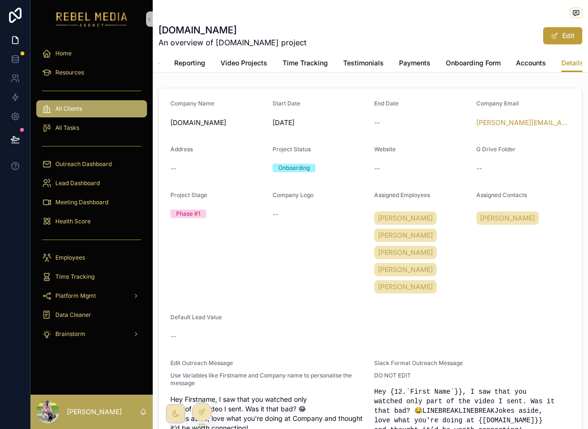
click at [558, 31] on button "Edit" at bounding box center [562, 35] width 39 height 17
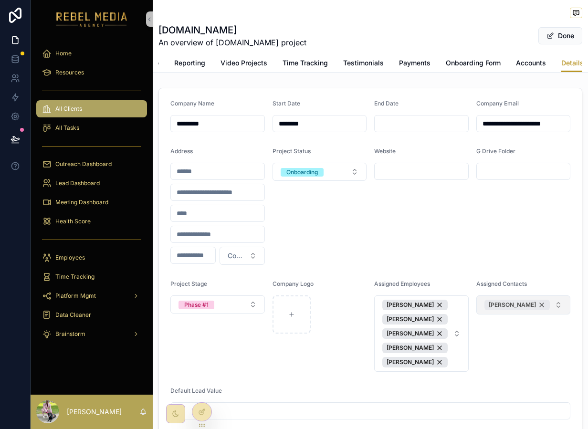
click at [534, 307] on div "John Henderson" at bounding box center [516, 305] width 65 height 10
click at [529, 312] on div "Assigned Contacts" at bounding box center [523, 326] width 94 height 92
click at [528, 308] on button "Select Button" at bounding box center [523, 303] width 94 height 16
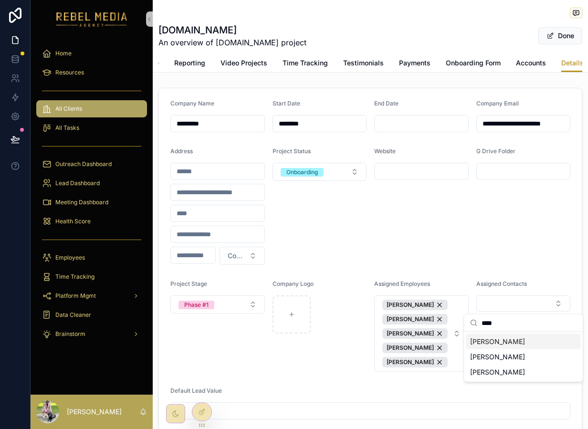
type input "****"
click at [516, 342] on span "John Henderson" at bounding box center [497, 342] width 55 height 10
click at [486, 254] on div "G Drive Folder" at bounding box center [523, 205] width 94 height 117
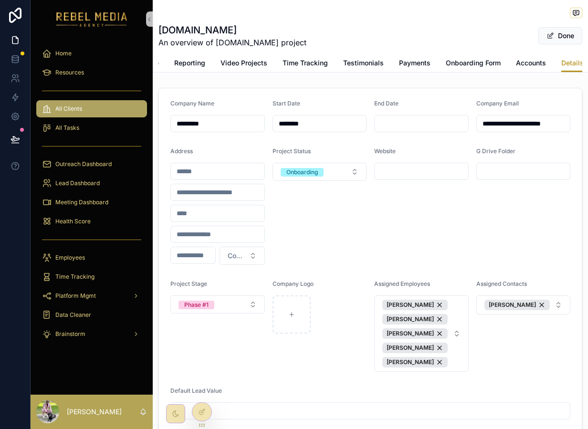
click at [511, 142] on form "**********" at bounding box center [370, 360] width 423 height 544
click at [506, 180] on div "G Drive Folder" at bounding box center [523, 205] width 94 height 117
click at [506, 170] on input "scrollable content" at bounding box center [523, 171] width 93 height 13
click at [502, 170] on input "scrollable content" at bounding box center [523, 171] width 93 height 13
paste input "**********"
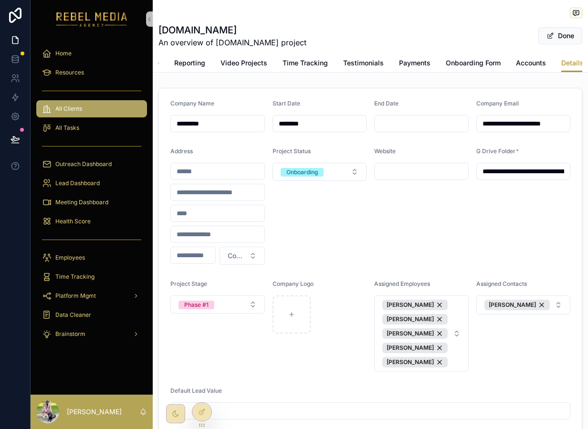
scroll to position [0, 212]
type input "**********"
click button "Mico Fernandez" at bounding box center [414, 305] width 65 height 10
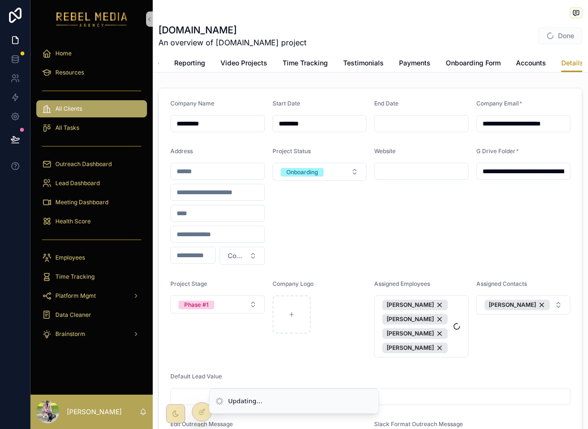
click button "Dami Ojo-George" at bounding box center [414, 305] width 65 height 10
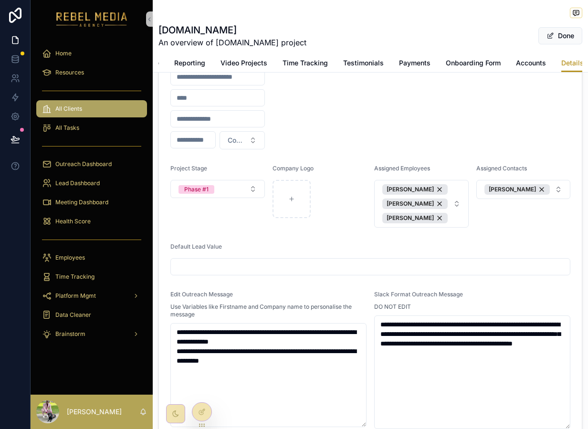
scroll to position [114, 0]
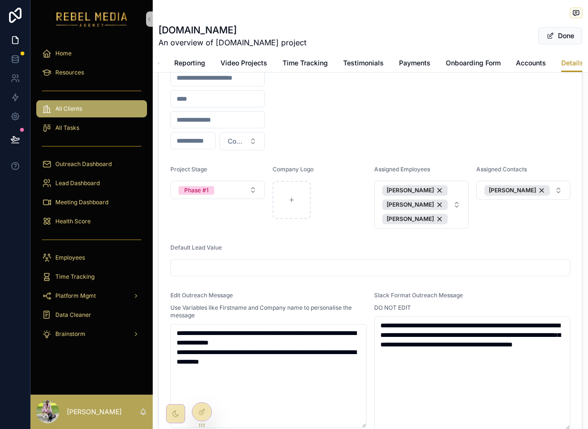
click at [310, 278] on form "**********" at bounding box center [370, 231] width 423 height 515
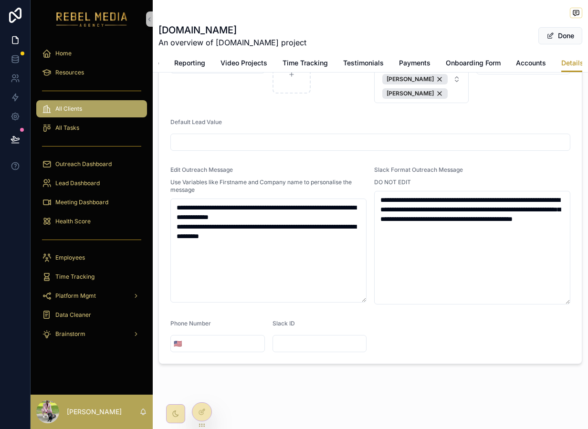
click at [304, 342] on input "scrollable content" at bounding box center [319, 343] width 93 height 13
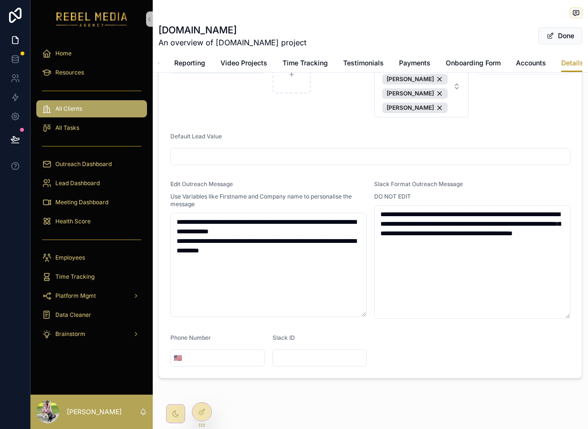
click at [293, 358] on input "scrollable content" at bounding box center [319, 357] width 93 height 13
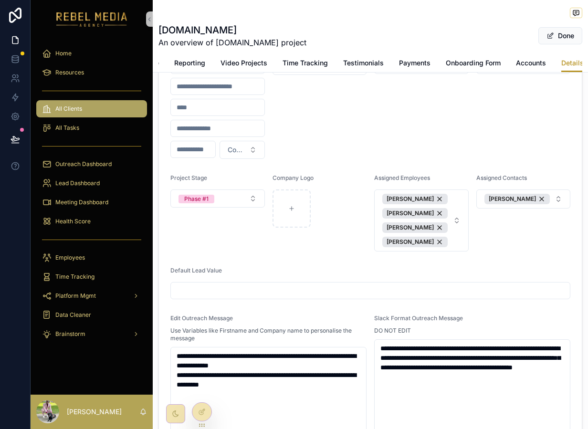
scroll to position [0, 0]
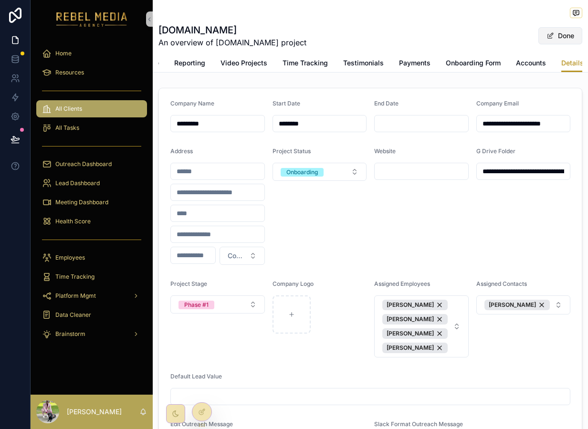
click at [554, 39] on button "Done" at bounding box center [560, 35] width 44 height 17
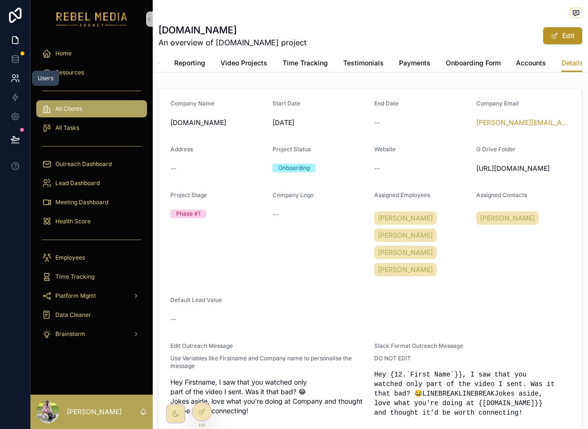
click at [15, 80] on icon at bounding box center [13, 81] width 5 height 2
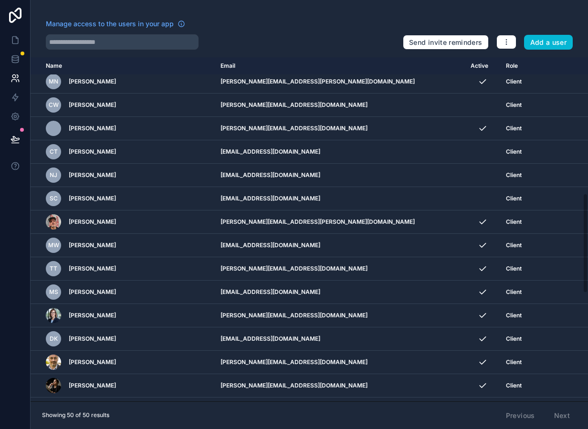
scroll to position [842, 0]
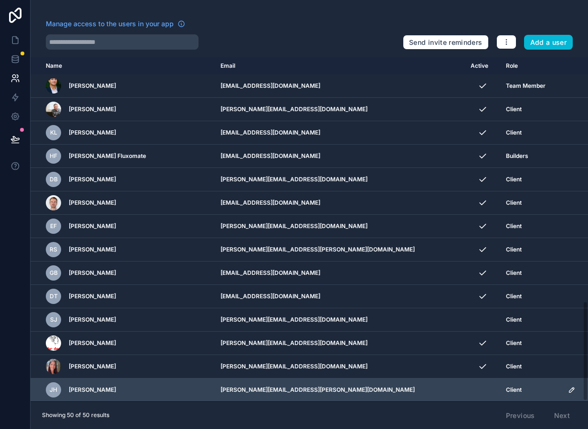
click at [568, 388] on icon "scrollable content" at bounding box center [572, 390] width 8 height 8
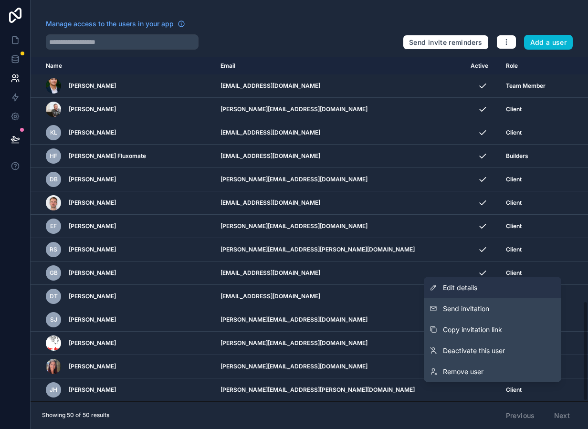
click at [469, 284] on span "Edit details" at bounding box center [460, 288] width 34 height 10
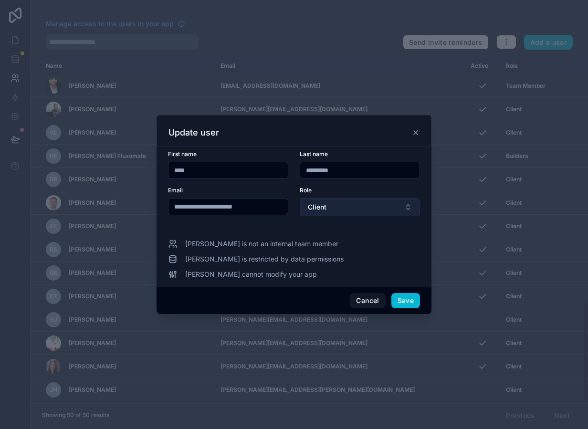
click at [337, 207] on button "Client" at bounding box center [360, 207] width 120 height 18
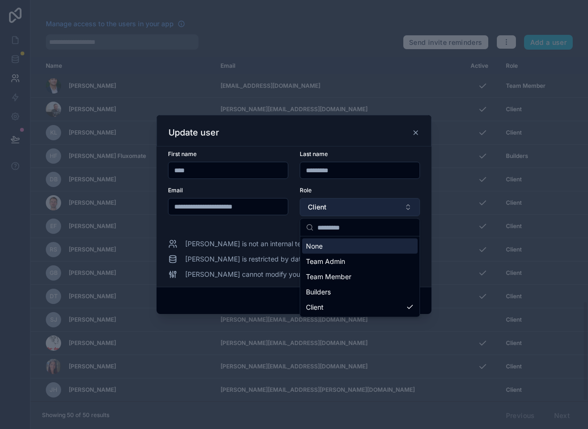
click at [337, 207] on button "Client" at bounding box center [360, 207] width 120 height 18
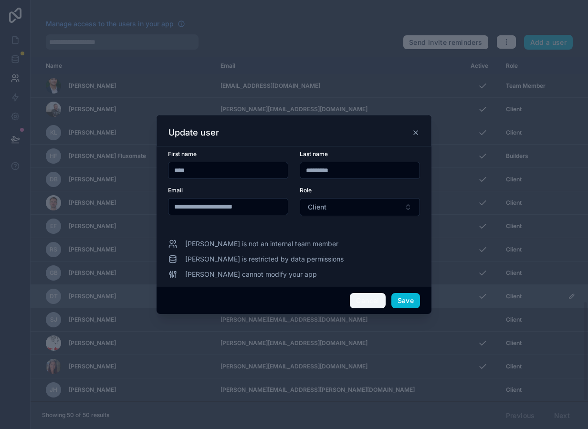
click at [370, 305] on button "Cancel" at bounding box center [367, 300] width 35 height 15
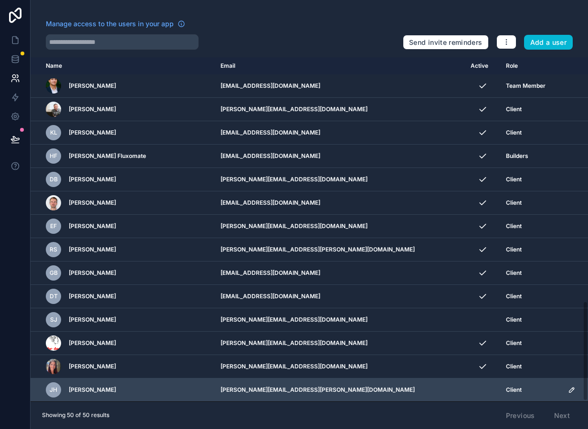
click at [568, 389] on icon "scrollable content" at bounding box center [572, 390] width 8 height 8
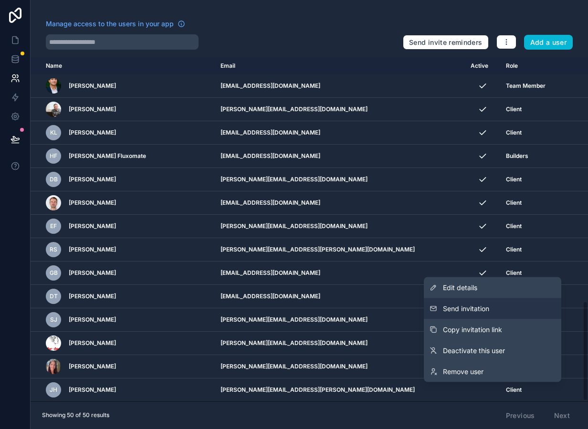
click at [487, 311] on span "Send invitation" at bounding box center [466, 309] width 46 height 10
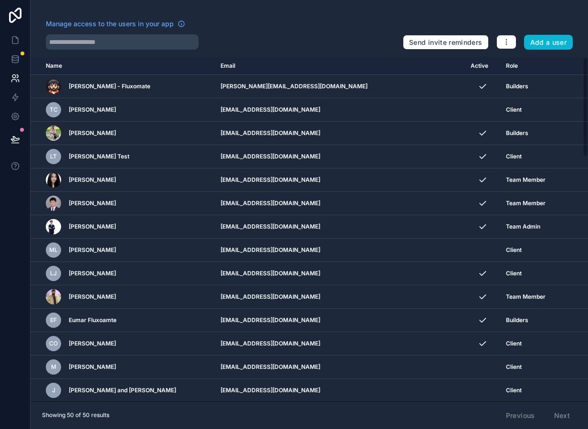
scroll to position [842, 0]
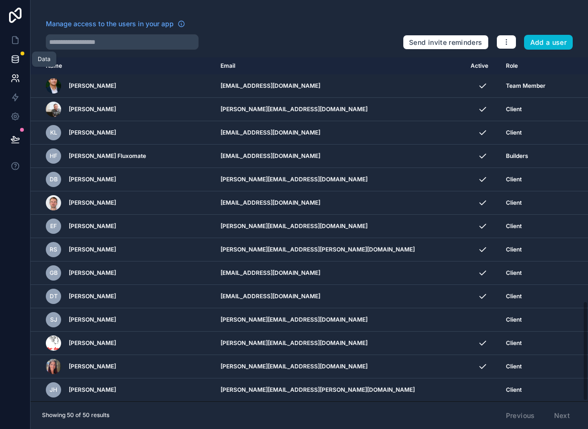
click at [14, 55] on icon at bounding box center [15, 59] width 10 height 10
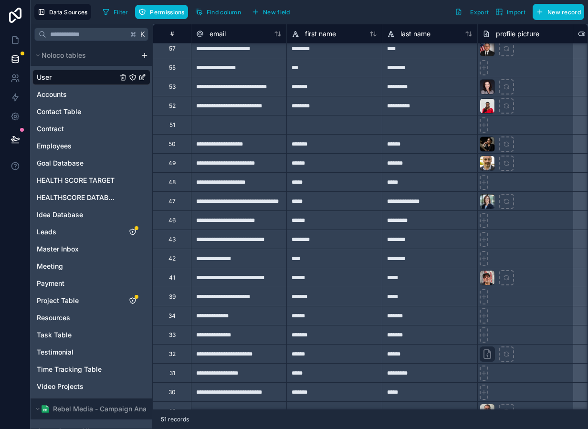
scroll to position [607, 0]
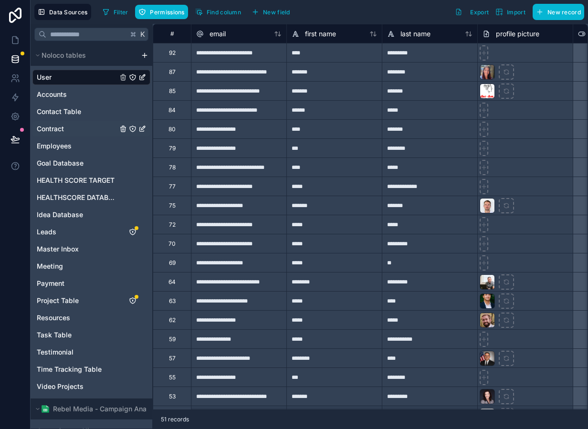
click at [58, 126] on span "Contract" at bounding box center [50, 129] width 27 height 10
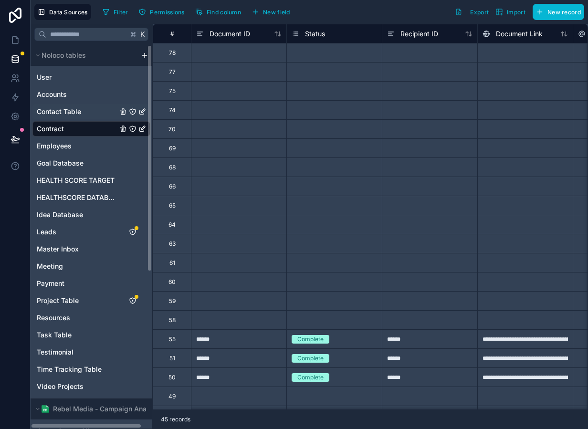
click at [65, 111] on span "Contact Table" at bounding box center [59, 112] width 44 height 10
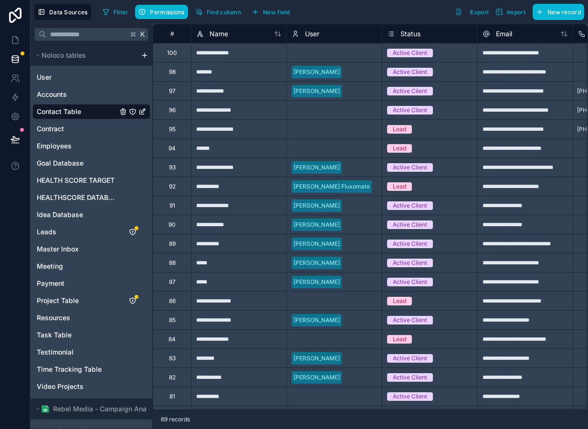
click at [334, 52] on div at bounding box center [354, 53] width 45 height 10
click at [336, 53] on div at bounding box center [354, 53] width 45 height 10
click at [342, 53] on div at bounding box center [354, 53] width 45 height 10
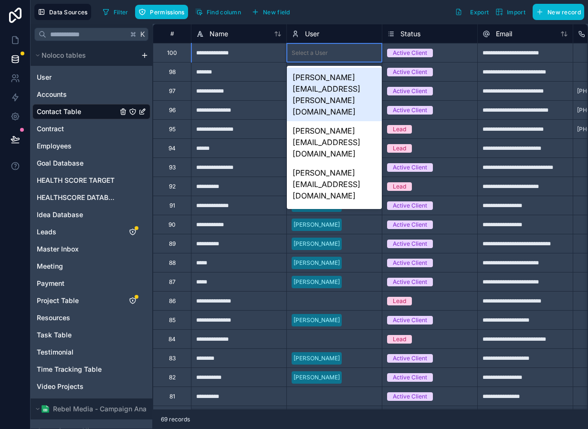
click at [335, 76] on div "john.henderson@morphe.io" at bounding box center [334, 94] width 95 height 53
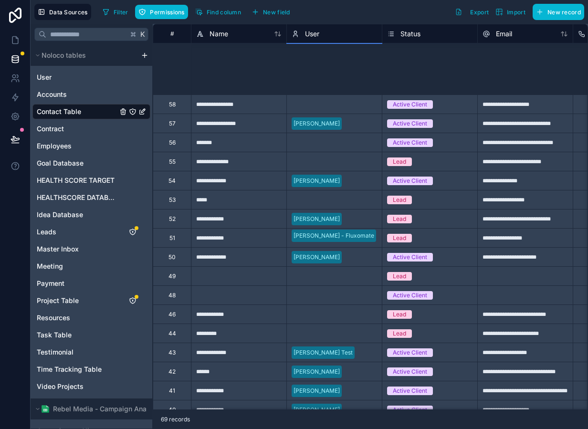
scroll to position [952, 0]
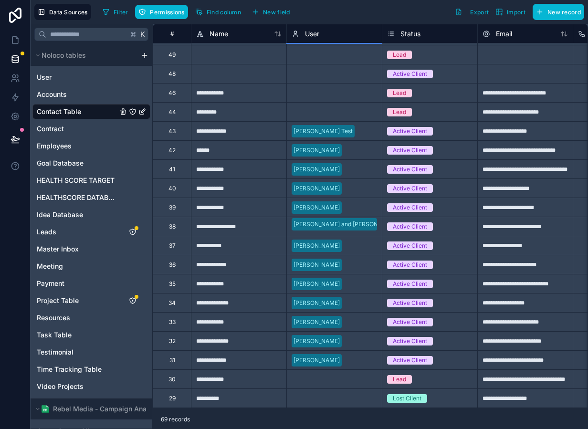
click at [330, 112] on div "Select a User" at bounding box center [334, 111] width 95 height 13
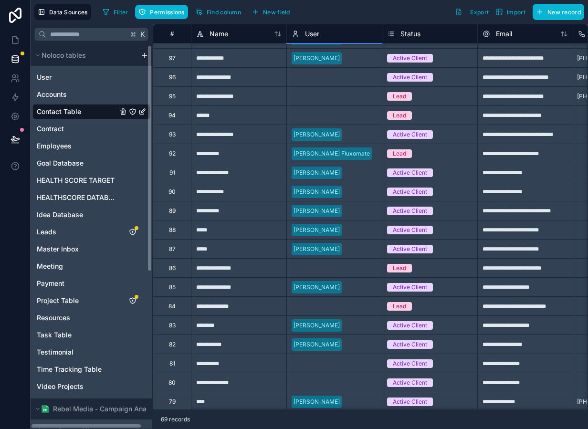
scroll to position [0, 0]
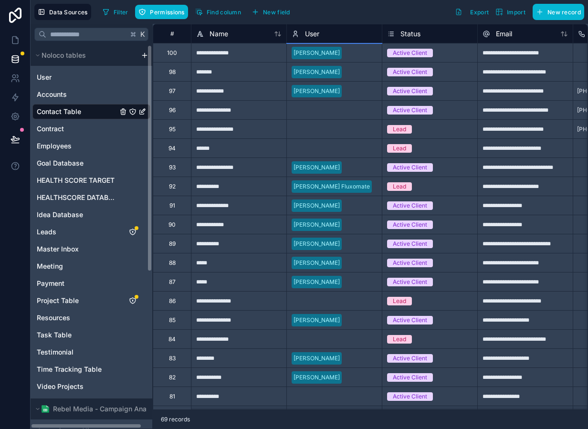
click at [73, 85] on div "User Accounts Contact Table Contract Employees Goal Database HEALTH SCORE TARGE…" at bounding box center [91, 230] width 118 height 328
click at [65, 93] on span "Accounts" at bounding box center [52, 95] width 30 height 10
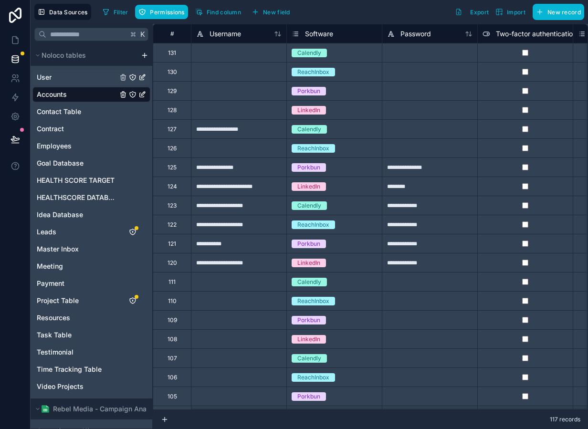
click at [73, 75] on link "User" at bounding box center [77, 78] width 81 height 10
click at [71, 110] on span "Contact Table" at bounding box center [59, 112] width 44 height 10
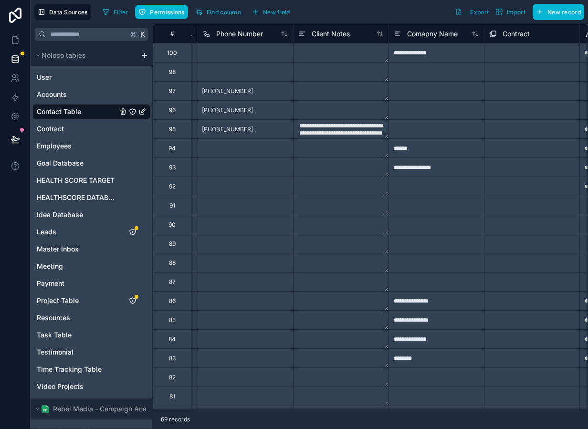
scroll to position [0, 395]
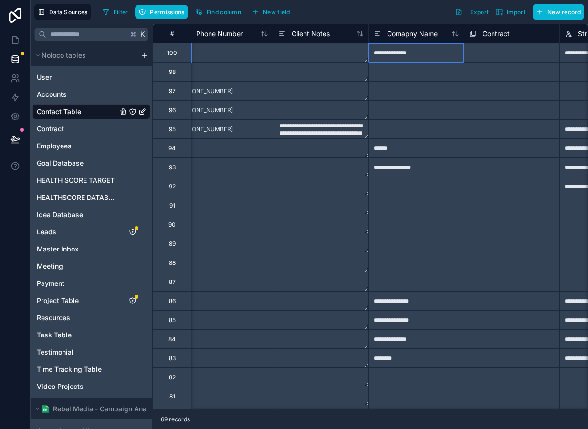
click at [413, 56] on div "**********" at bounding box center [415, 52] width 95 height 19
click at [428, 54] on input "**********" at bounding box center [416, 52] width 95 height 19
click at [450, 54] on input "**********" at bounding box center [416, 52] width 95 height 19
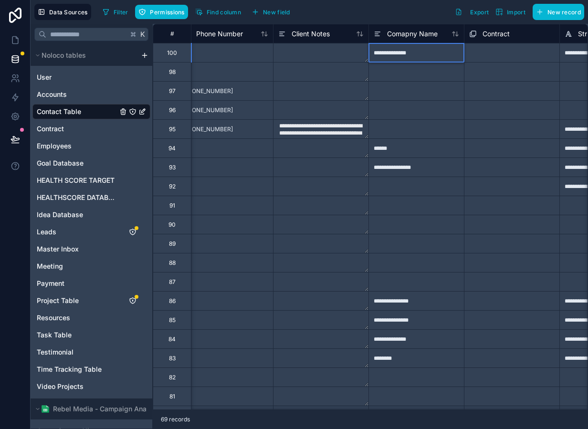
click at [450, 54] on input "**********" at bounding box center [416, 52] width 95 height 19
type input "*********"
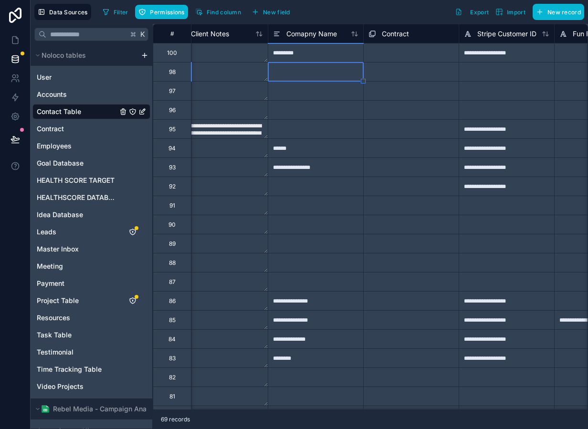
scroll to position [0, 636]
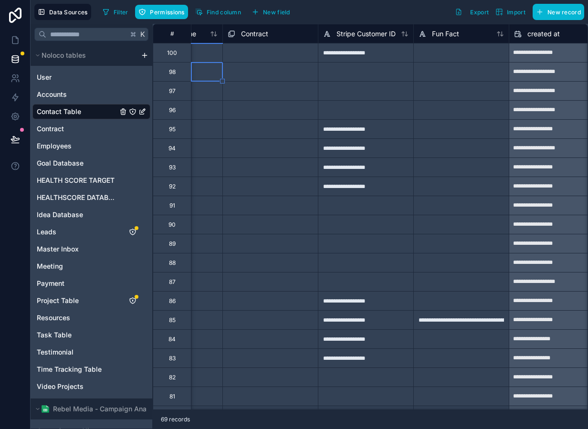
click at [430, 55] on div at bounding box center [460, 52] width 95 height 19
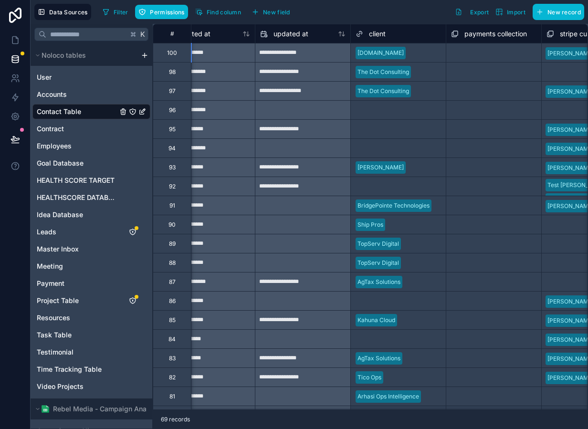
scroll to position [0, 1020]
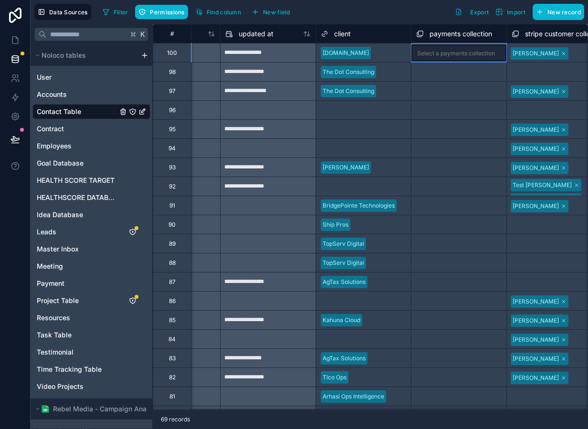
click at [465, 54] on div "Select a payments collection" at bounding box center [456, 54] width 78 height 8
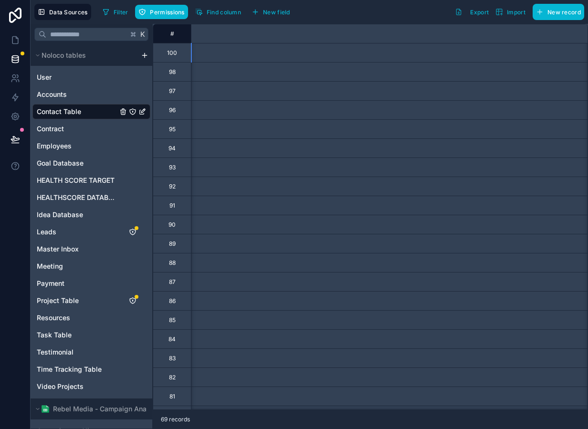
scroll to position [0, 0]
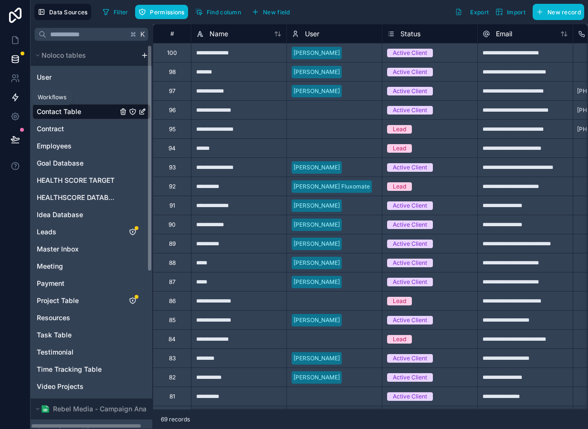
click at [14, 99] on icon at bounding box center [15, 98] width 10 height 10
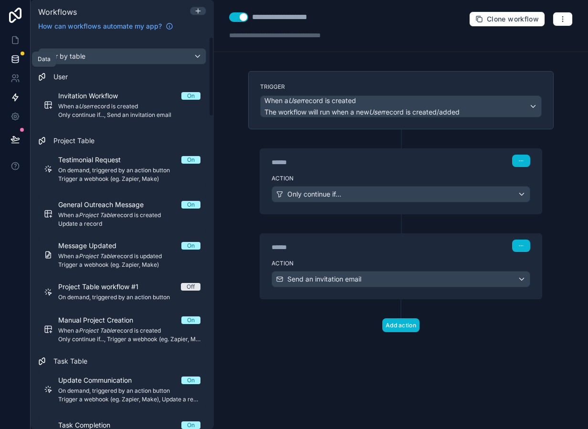
click at [19, 57] on icon at bounding box center [15, 59] width 10 height 10
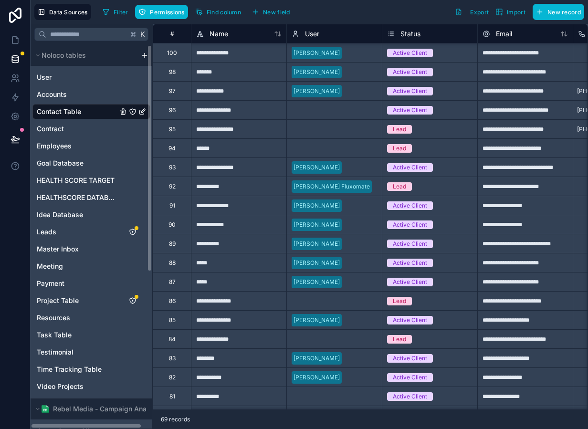
scroll to position [441, 0]
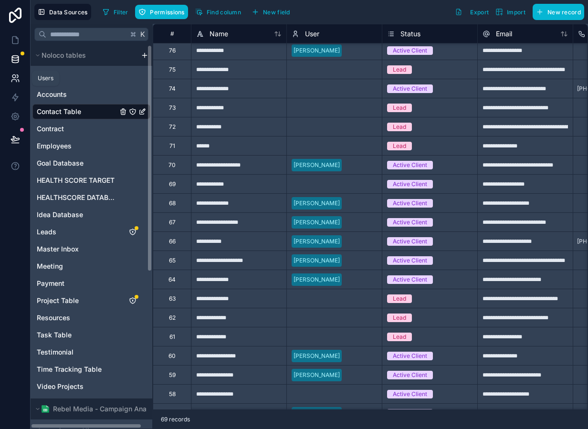
click at [14, 76] on icon at bounding box center [15, 78] width 10 height 10
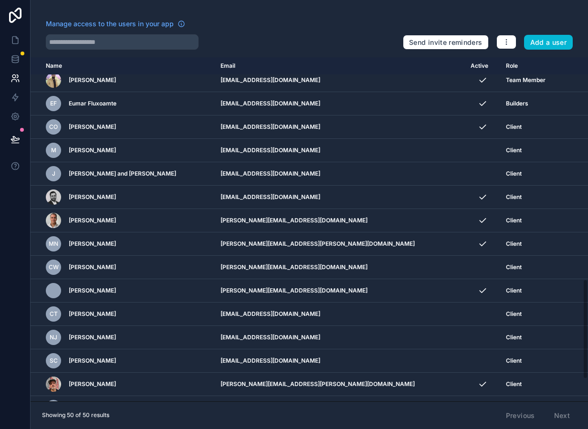
scroll to position [842, 0]
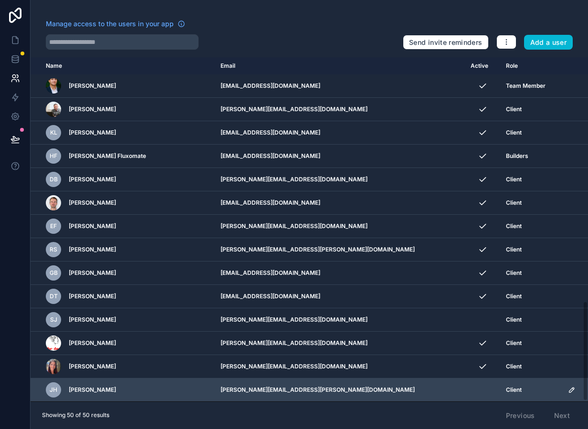
click at [568, 392] on icon "scrollable content" at bounding box center [572, 390] width 8 height 8
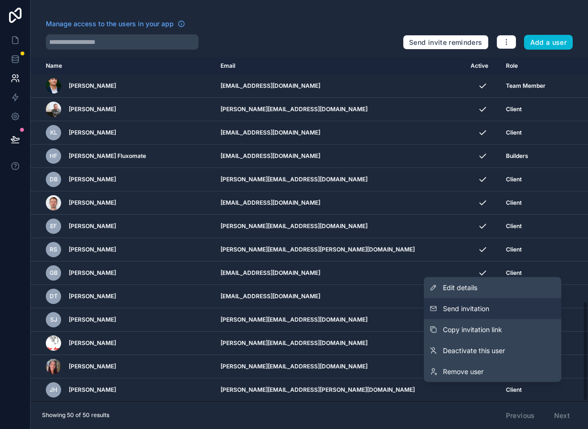
click at [496, 311] on button "Send invitation" at bounding box center [492, 308] width 137 height 21
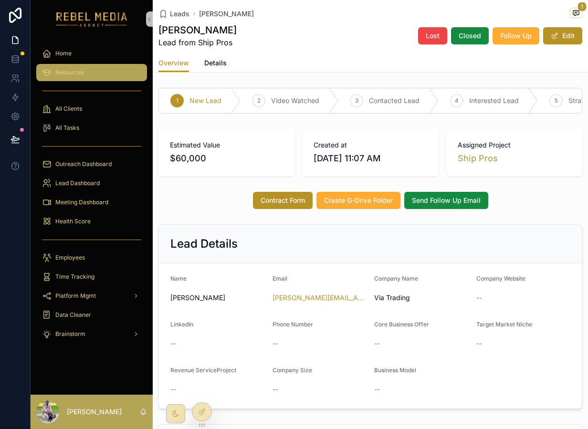
click at [84, 64] on link "Resources" at bounding box center [91, 72] width 111 height 17
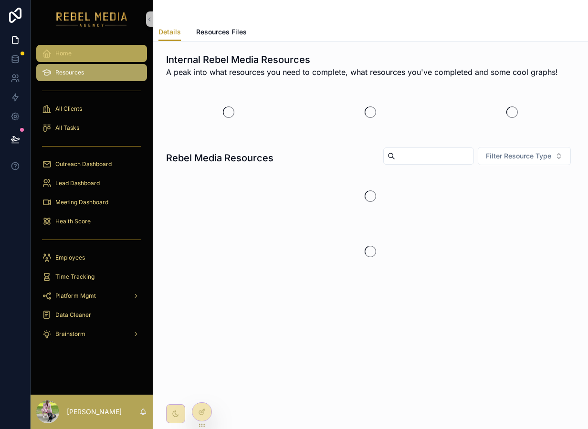
click at [73, 60] on div "Home" at bounding box center [91, 53] width 99 height 15
